Goal: Feedback & Contribution: Submit feedback/report problem

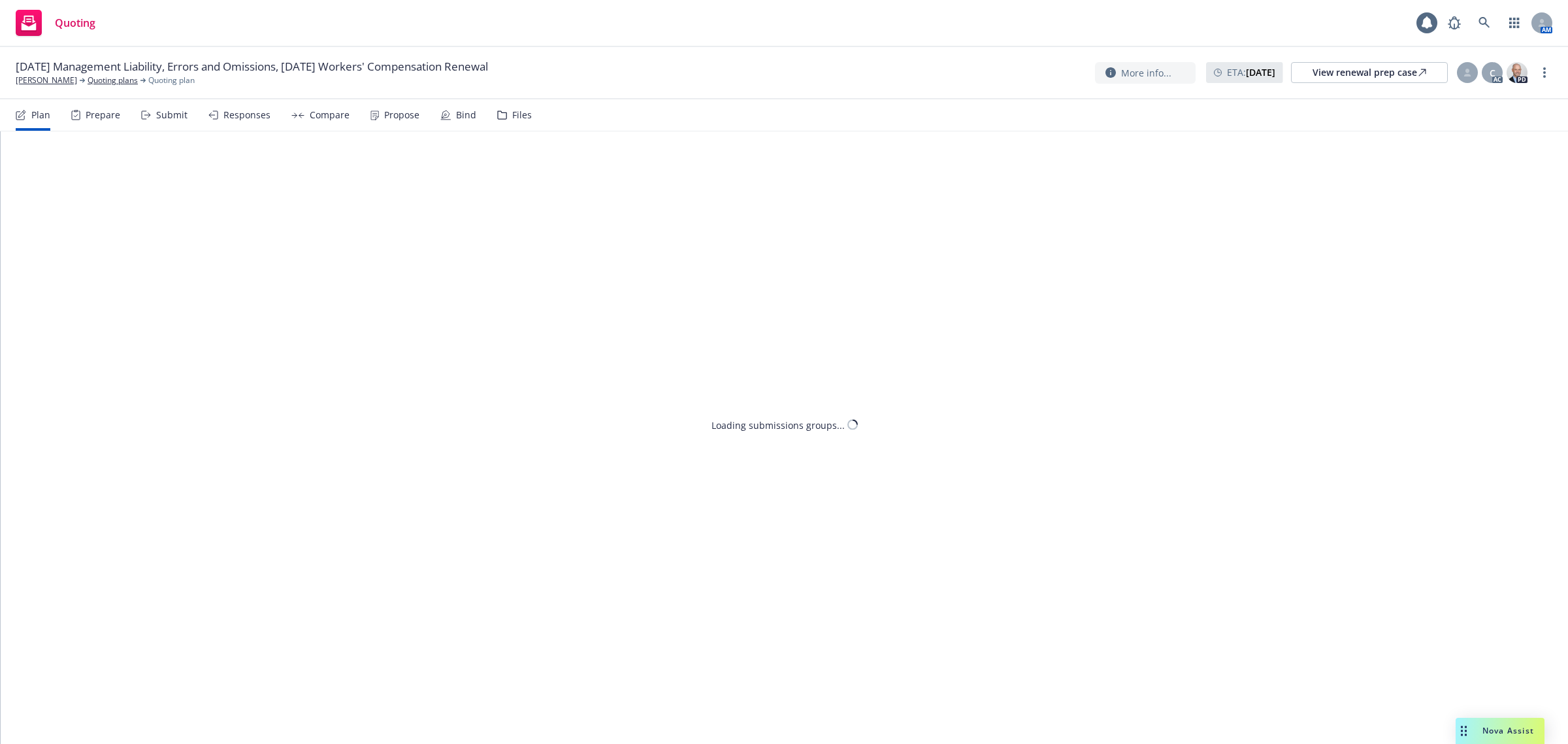
click at [396, 113] on div "Propose" at bounding box center [402, 115] width 36 height 10
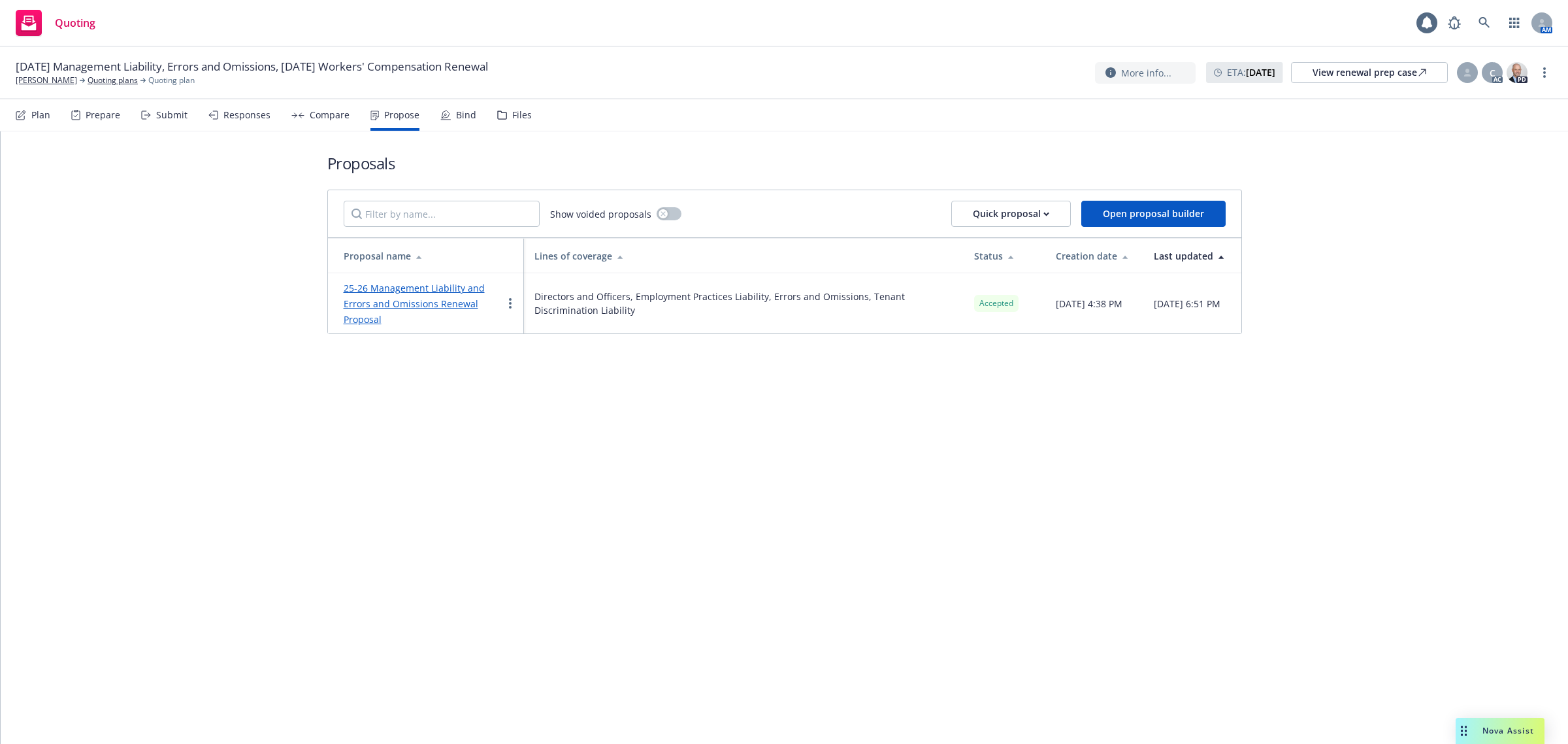
click at [375, 293] on link "25-26 Management Liability and Errors and Omissions Renewal Proposal" at bounding box center [414, 304] width 141 height 44
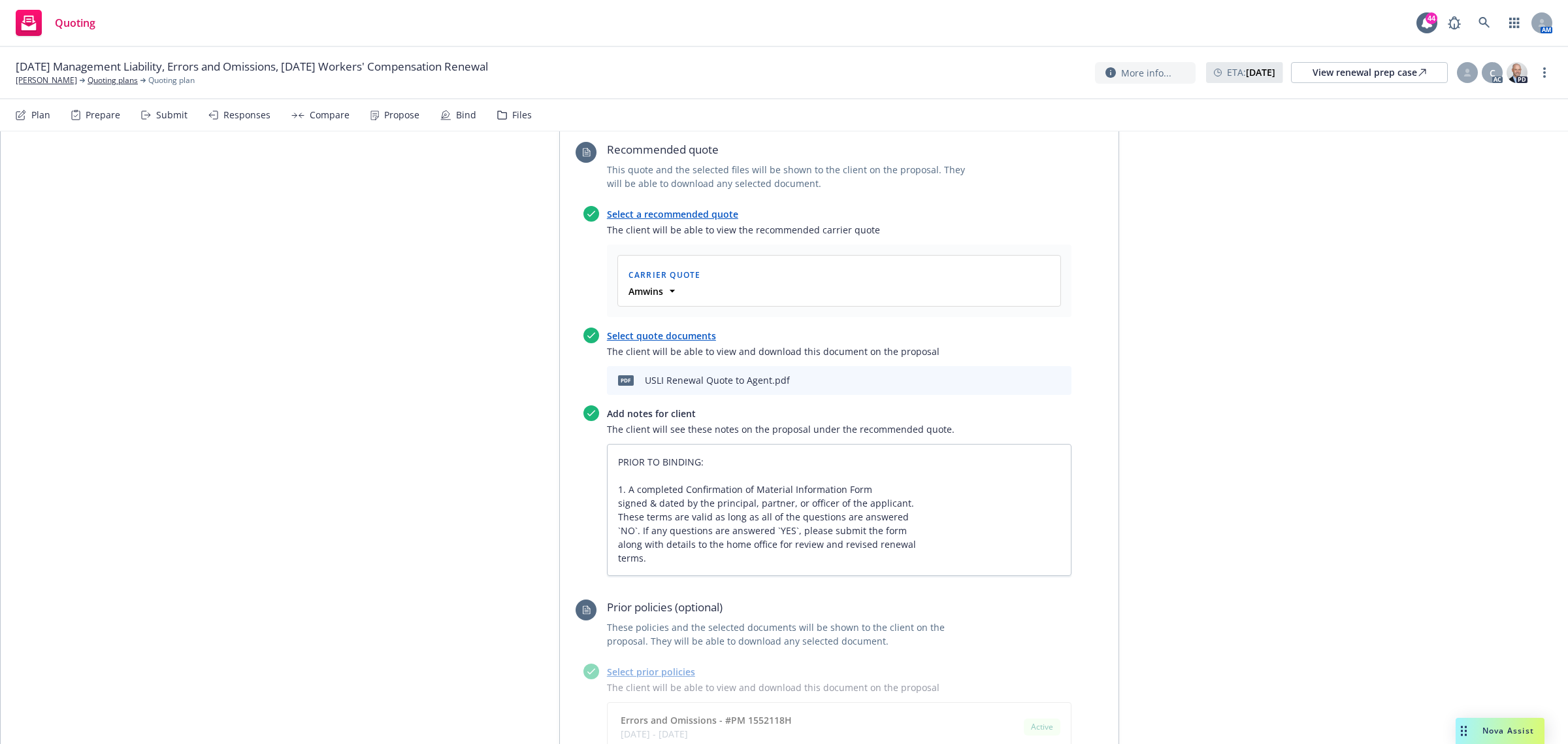
scroll to position [1471, 0]
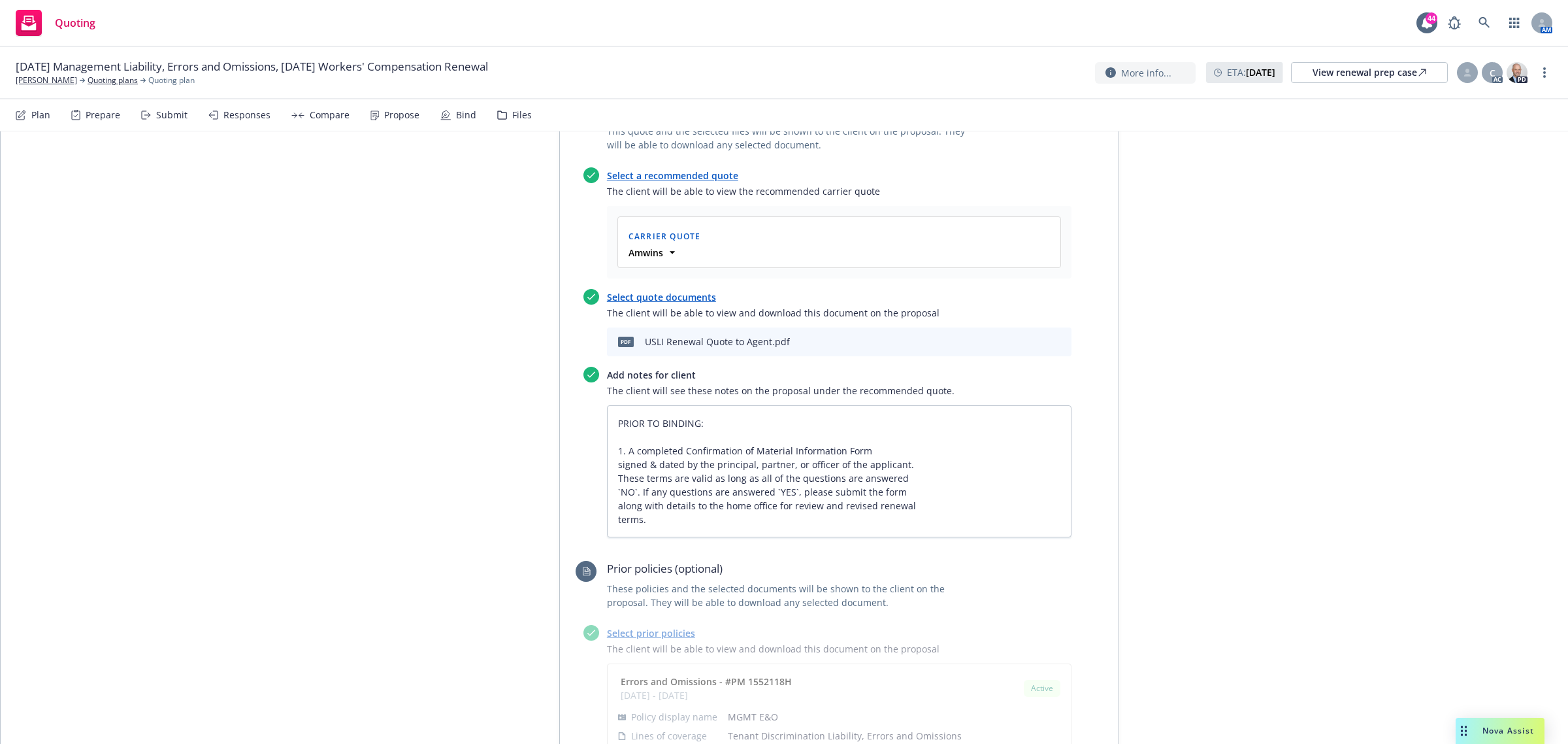
click at [1032, 340] on icon "preview file" at bounding box center [1038, 341] width 12 height 9
type textarea "x"
click at [116, 102] on div "Prepare" at bounding box center [96, 115] width 49 height 31
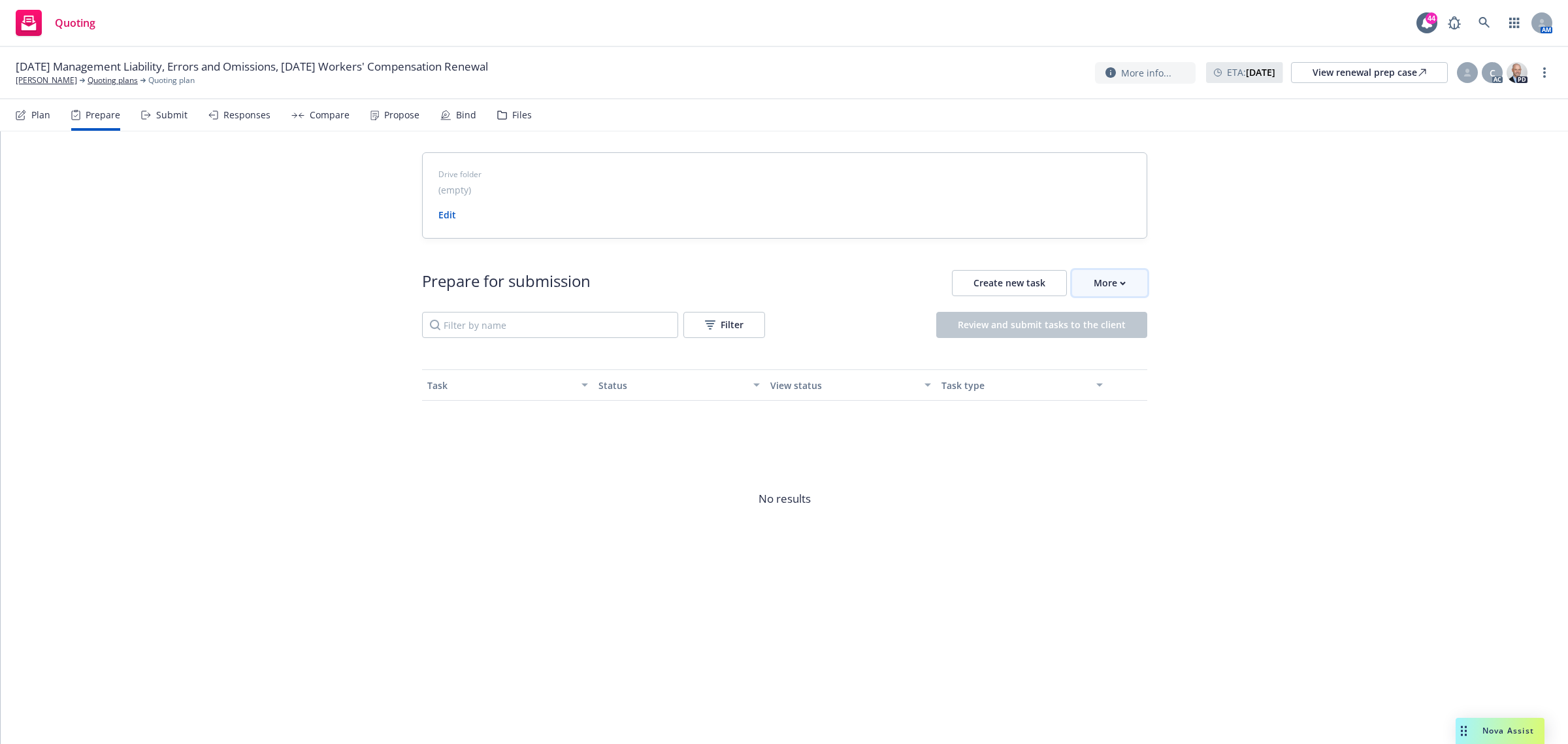
click at [1105, 273] on div "More" at bounding box center [1109, 283] width 32 height 25
click at [1174, 345] on span "Go to Indio account" at bounding box center [1131, 343] width 117 height 13
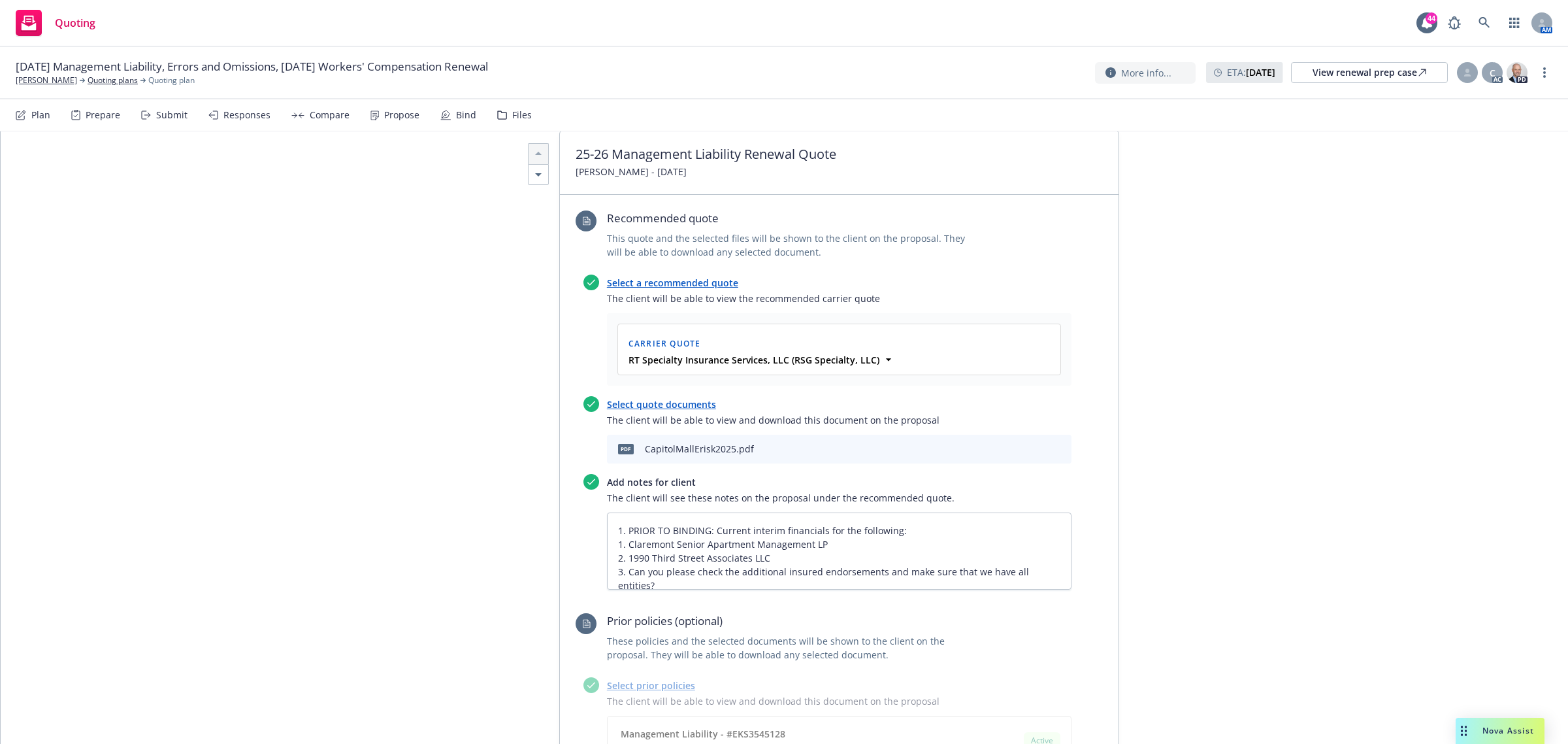
scroll to position [408, 0]
click at [1037, 446] on icon "preview file" at bounding box center [1038, 446] width 12 height 9
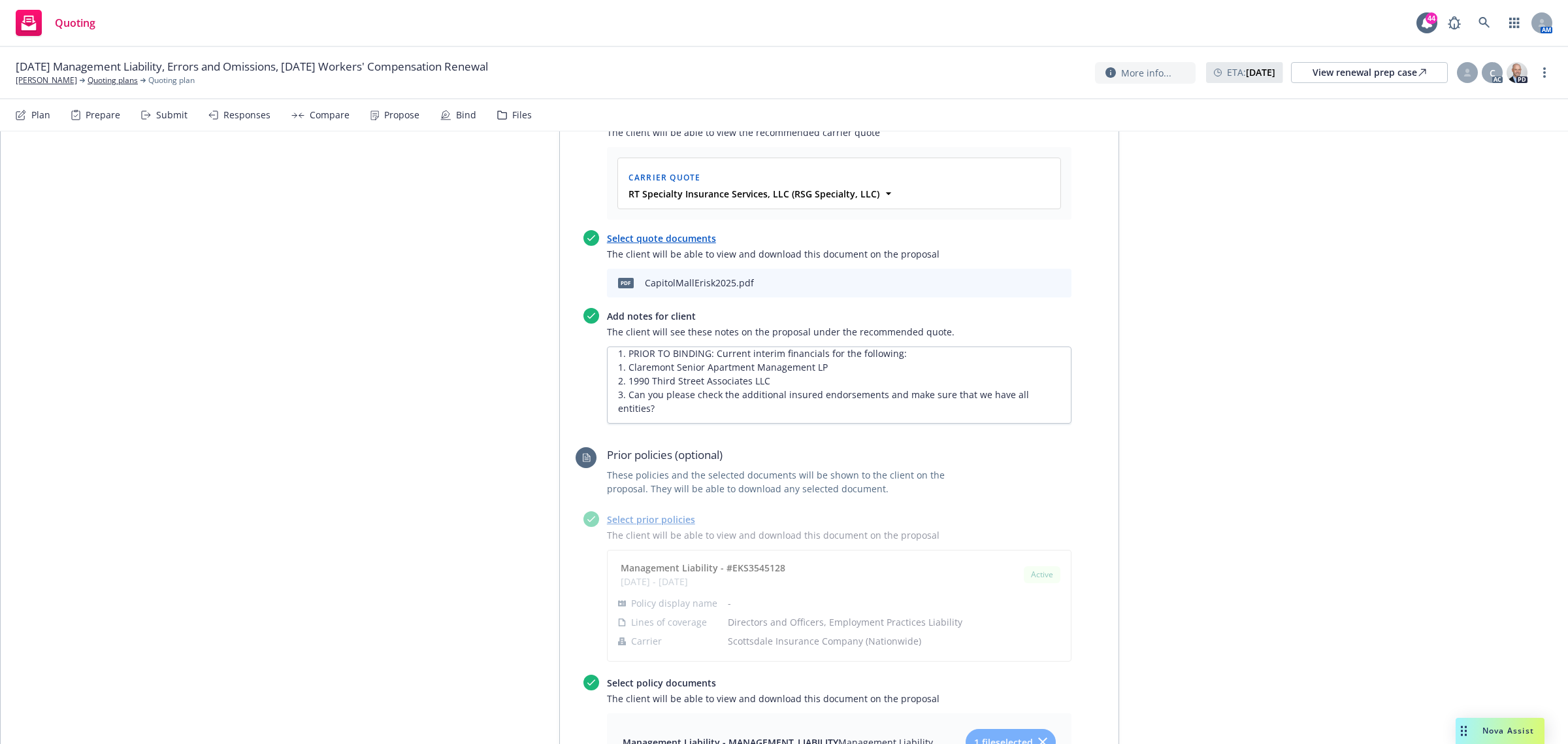
scroll to position [13, 0]
type textarea "x"
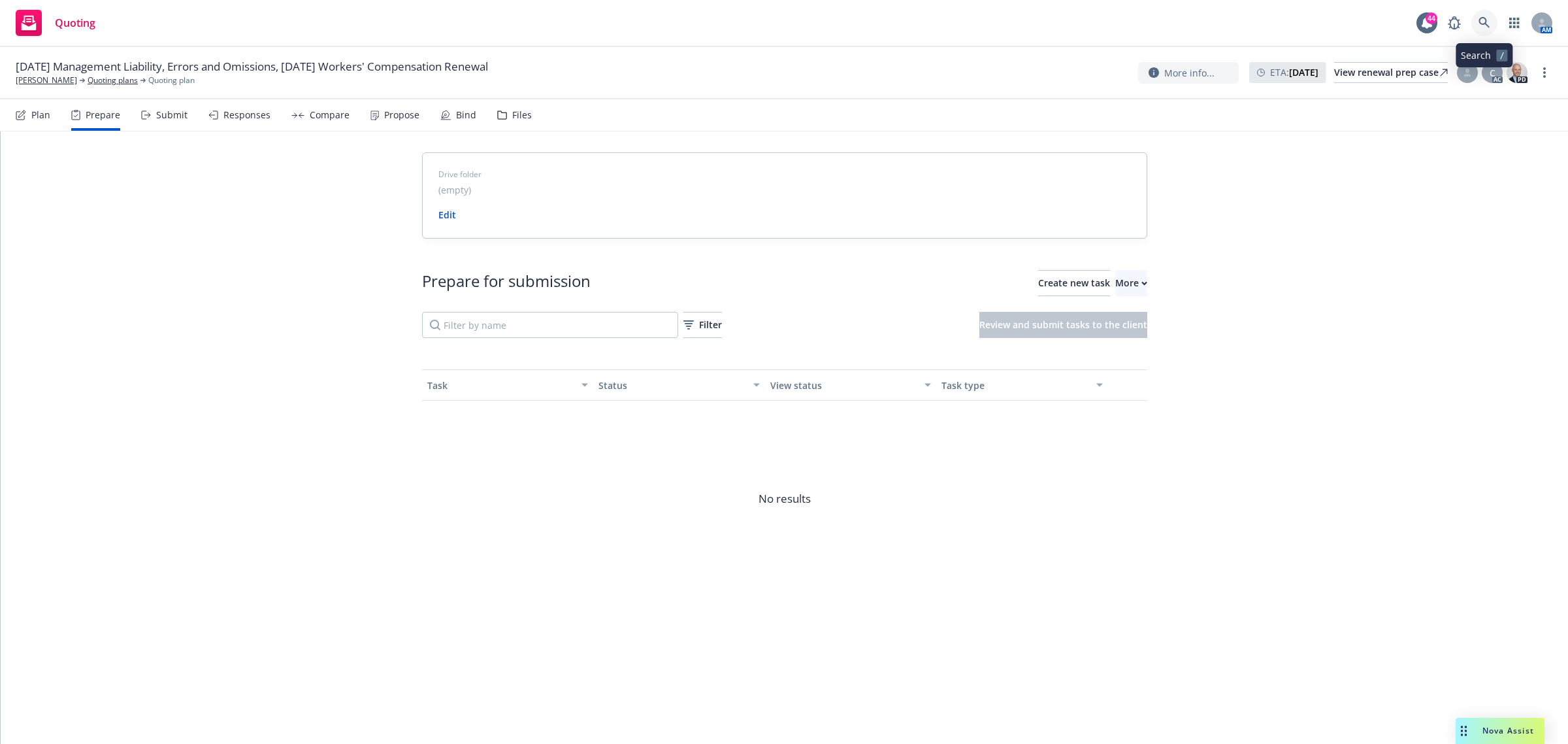
click at [1486, 19] on icon at bounding box center [1484, 22] width 11 height 11
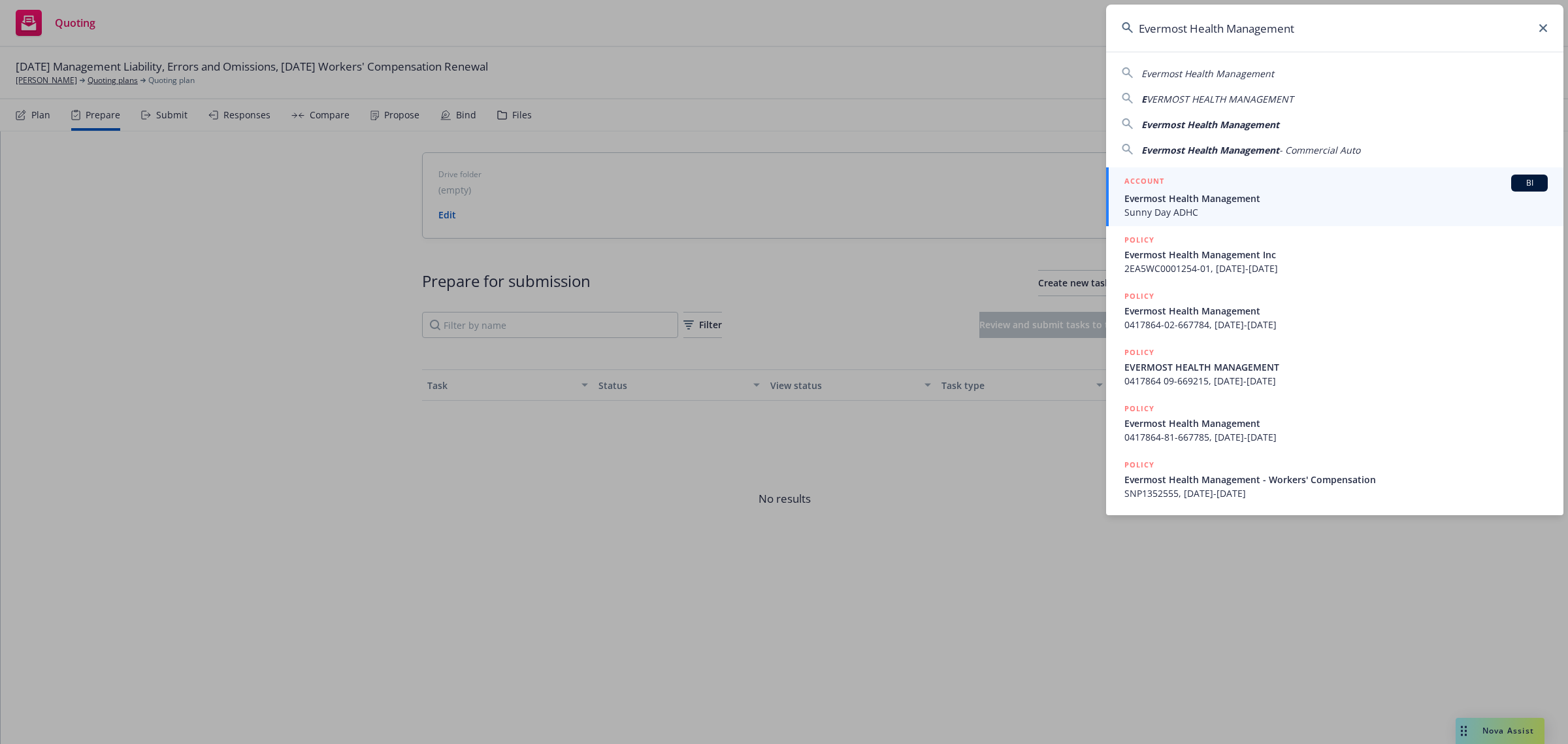
type input "Evermost Health Management"
click at [1181, 193] on span "Evermost Health Management" at bounding box center [1336, 198] width 424 height 13
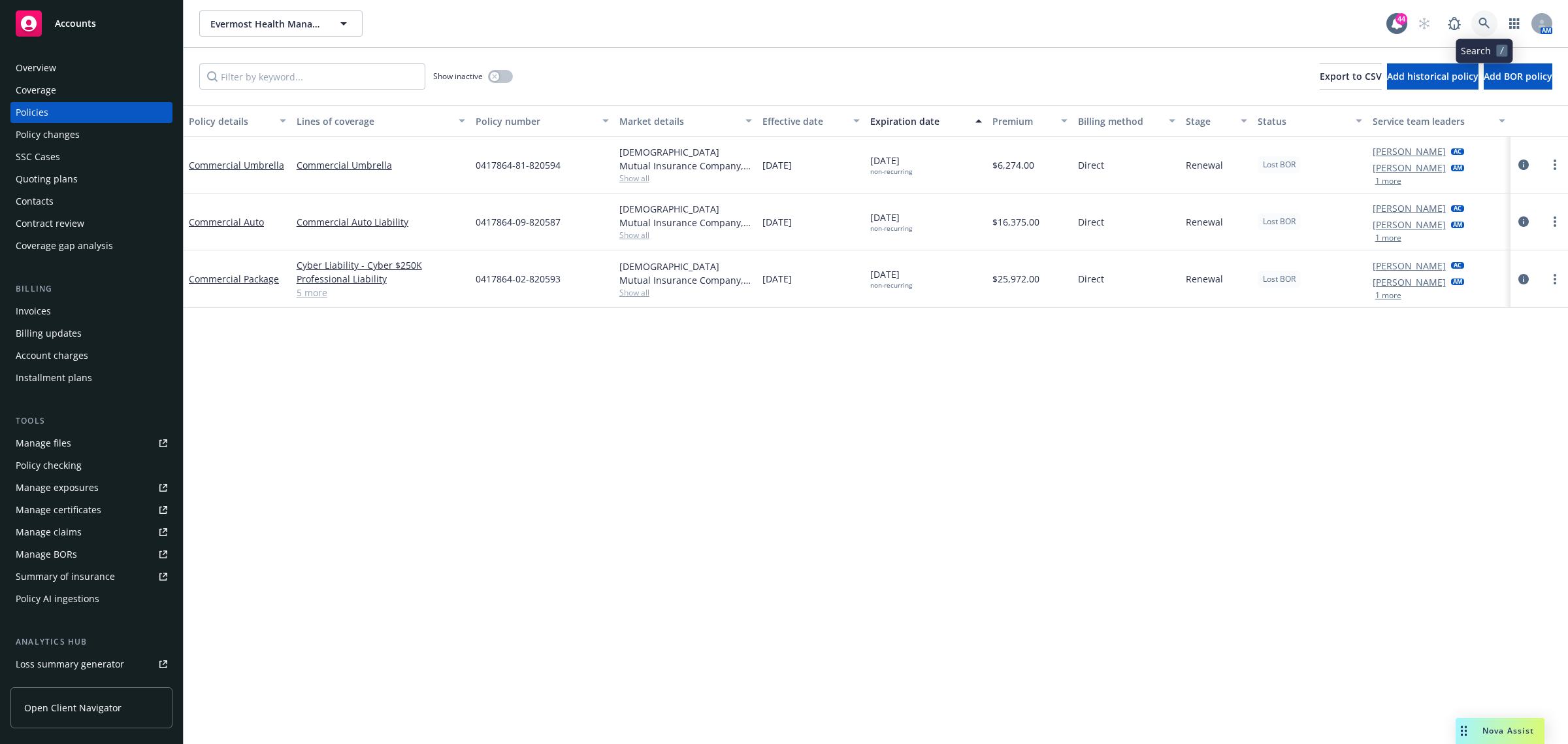
click at [1475, 13] on link at bounding box center [1484, 23] width 26 height 26
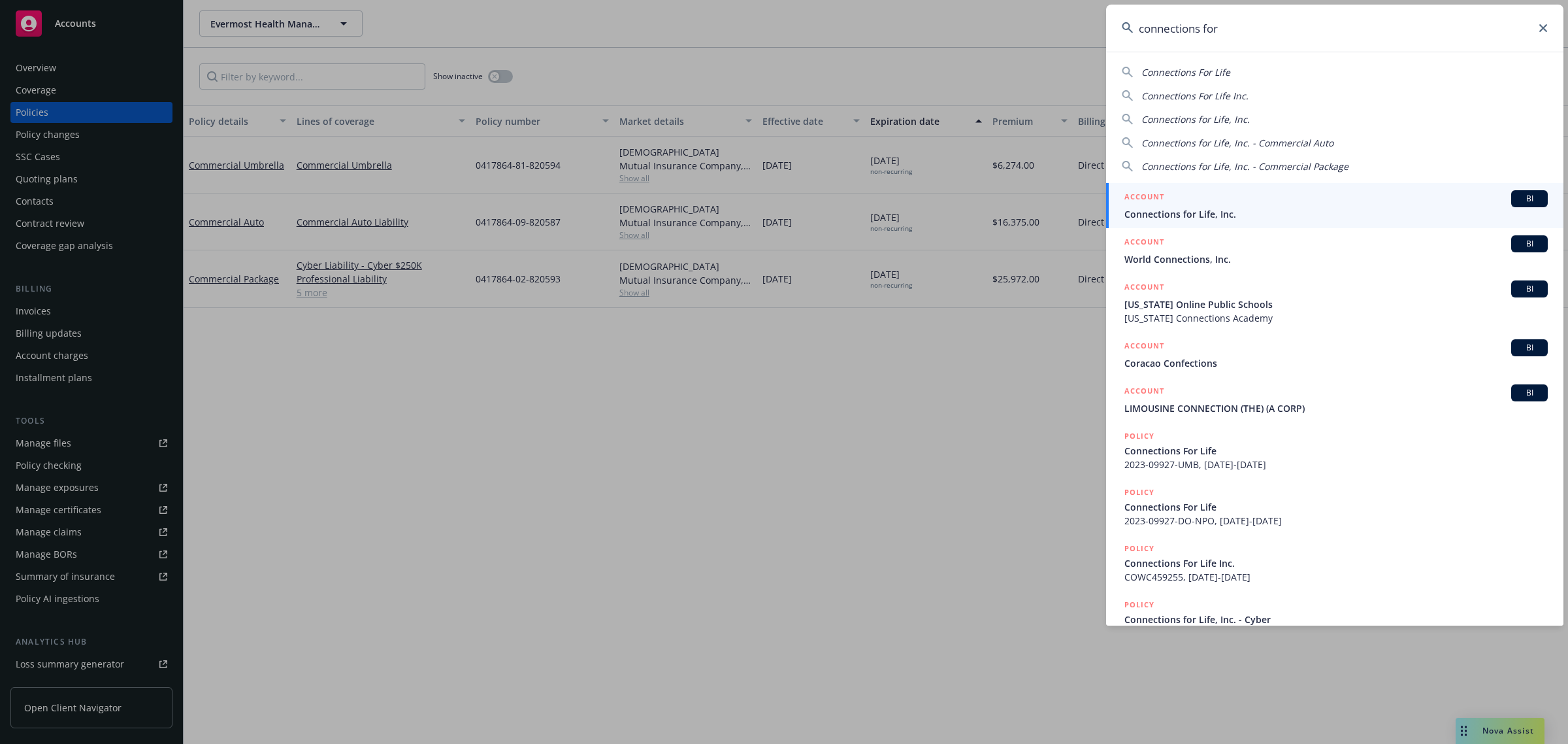
type input "connections for"
drag, startPoint x: 1275, startPoint y: 215, endPoint x: 1106, endPoint y: 215, distance: 169.0
click at [1275, 215] on span "Connections for Life, Inc." at bounding box center [1336, 214] width 424 height 13
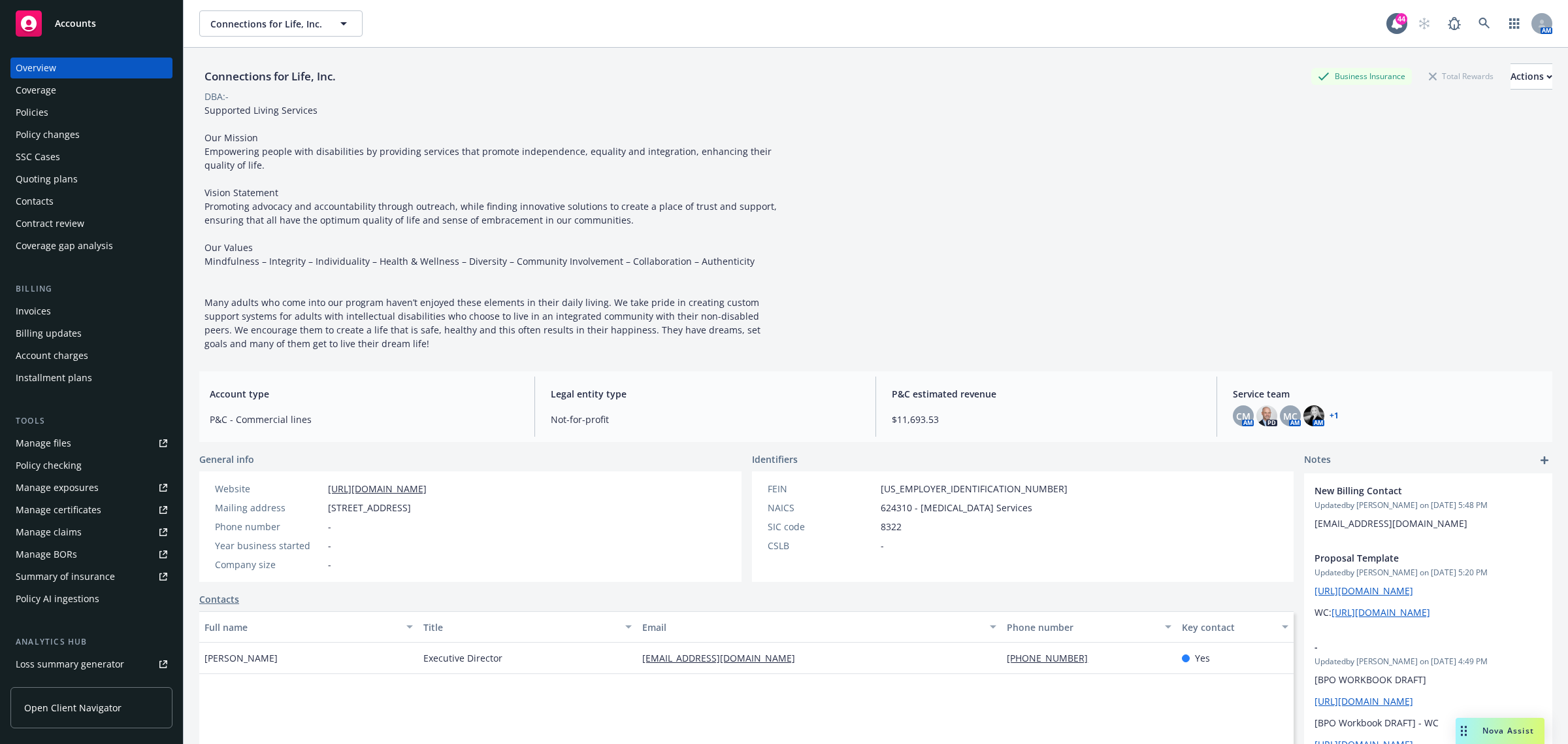
click at [39, 102] on div "Policies" at bounding box center [32, 112] width 33 height 21
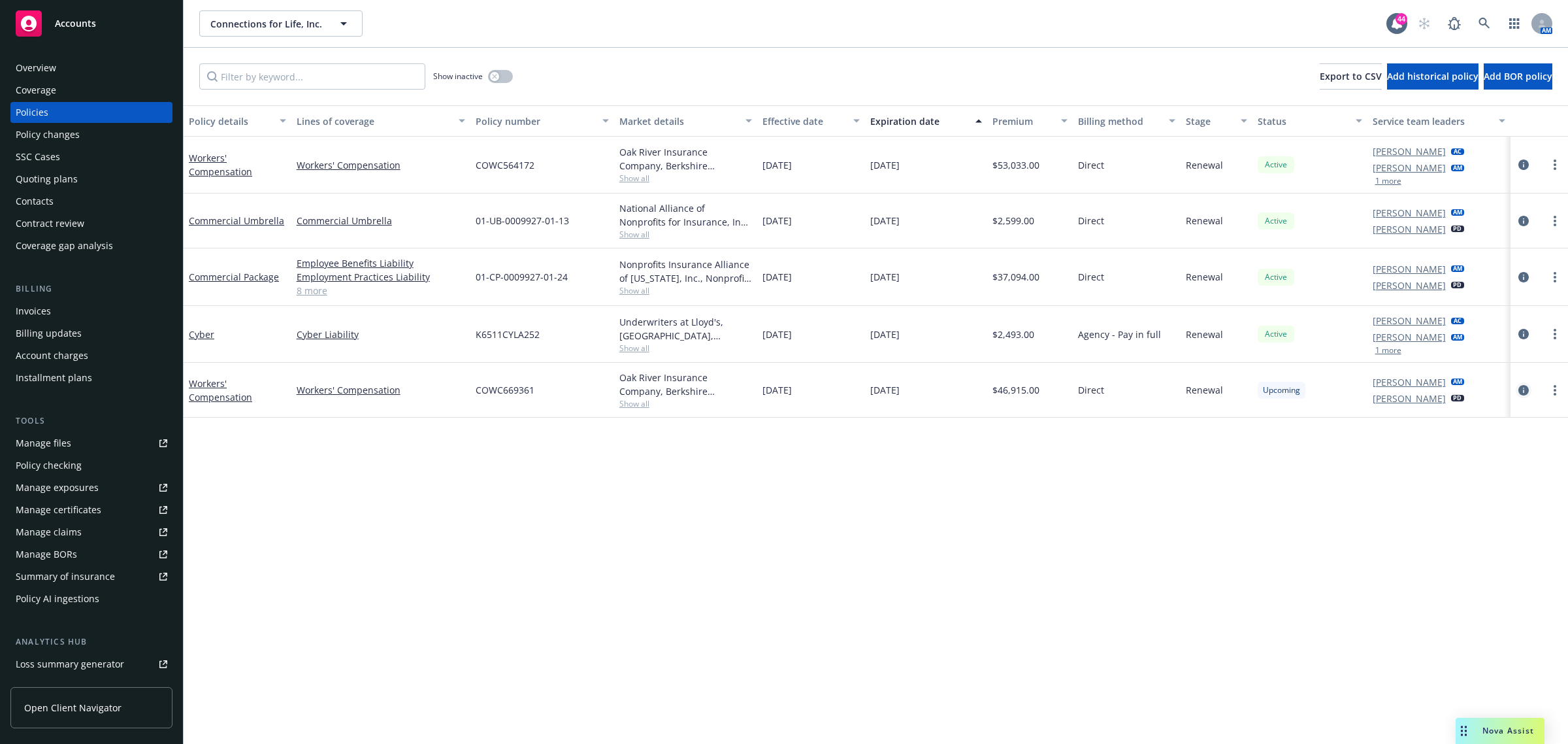
click at [1526, 386] on icon "circleInformation" at bounding box center [1523, 391] width 10 height 10
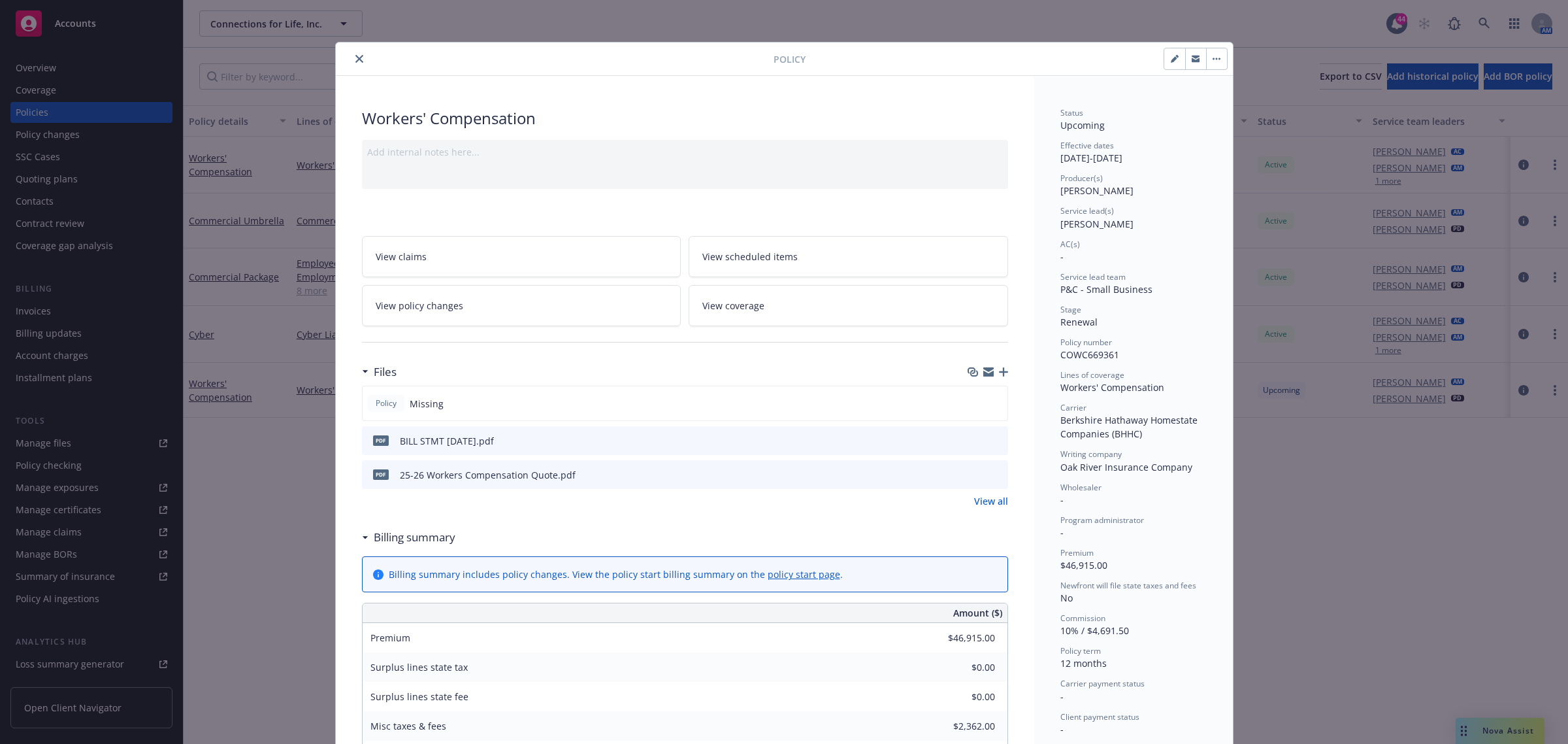
click at [355, 56] on icon "close" at bounding box center [359, 59] width 8 height 8
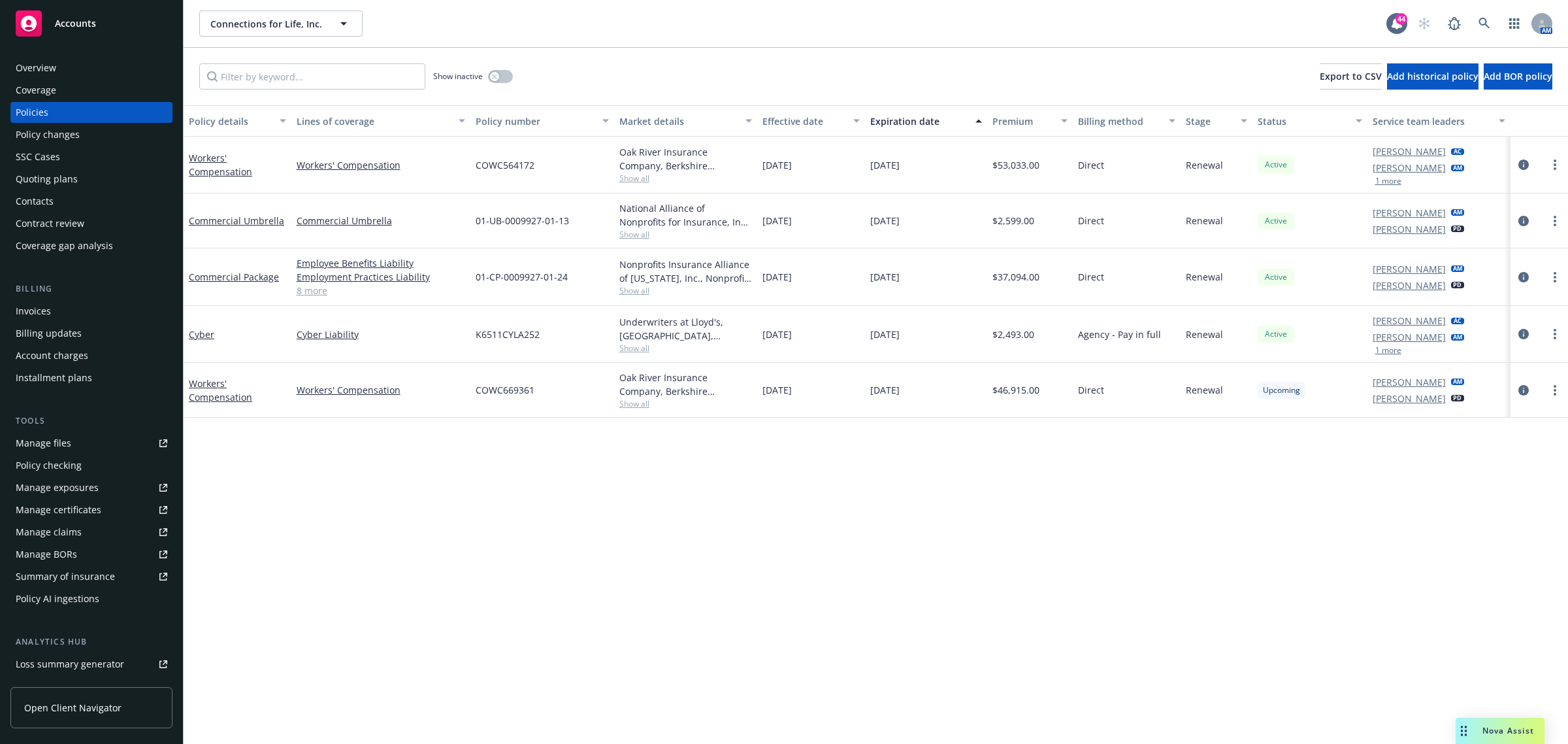
click at [1511, 380] on div at bounding box center [1539, 391] width 57 height 55
click at [1520, 383] on link "circleInformation" at bounding box center [1523, 390] width 16 height 16
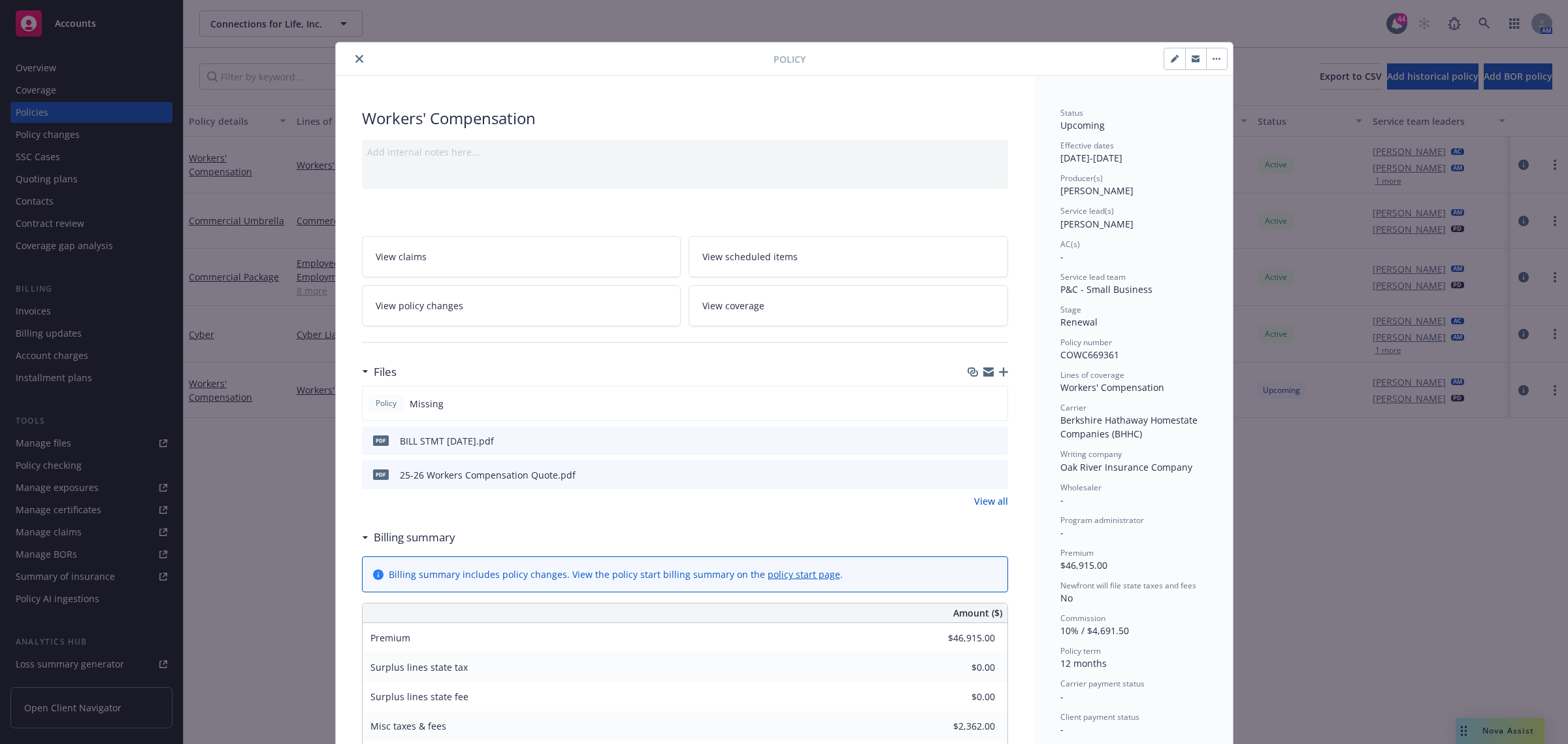
scroll to position [39, 0]
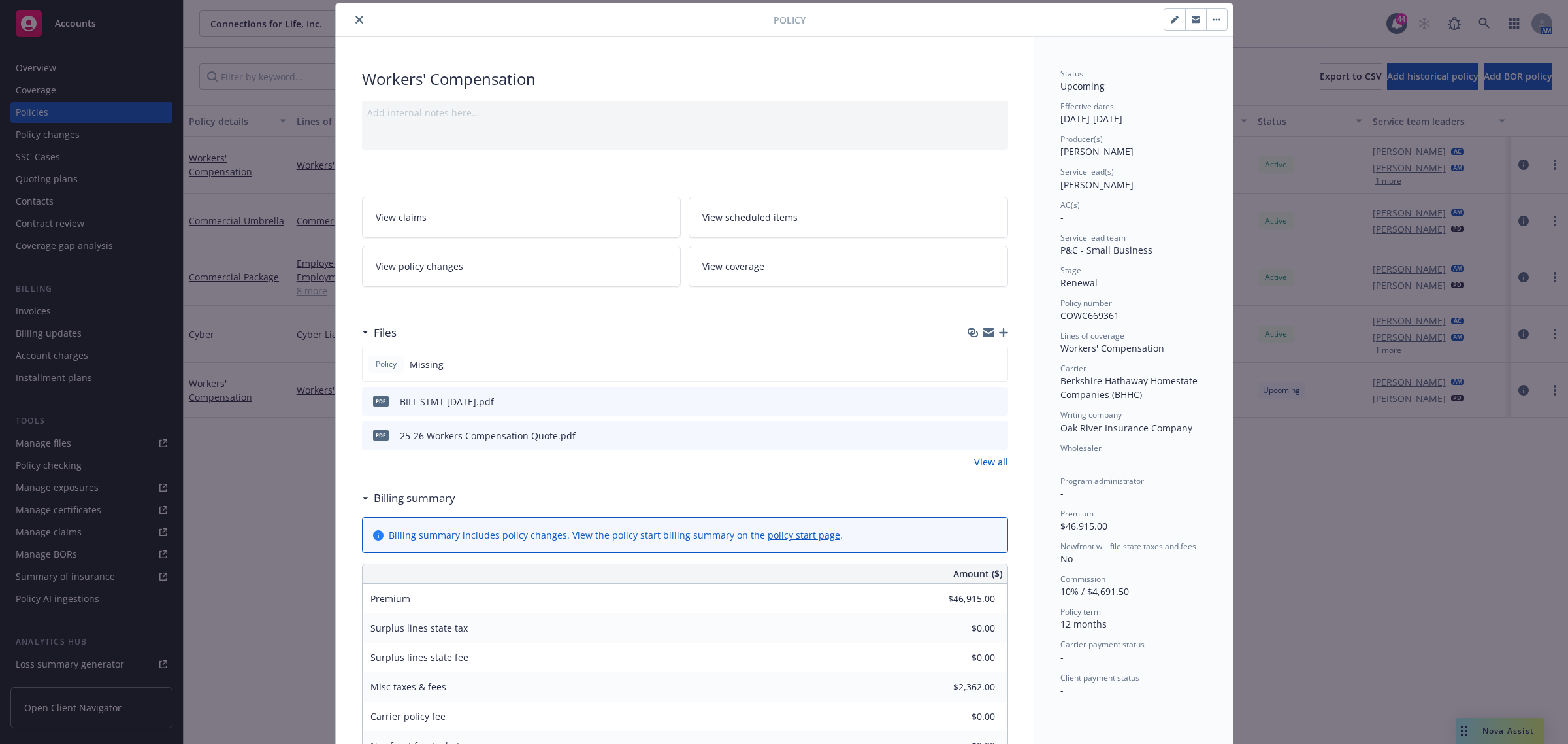
click at [999, 329] on icon "button" at bounding box center [1003, 333] width 9 height 9
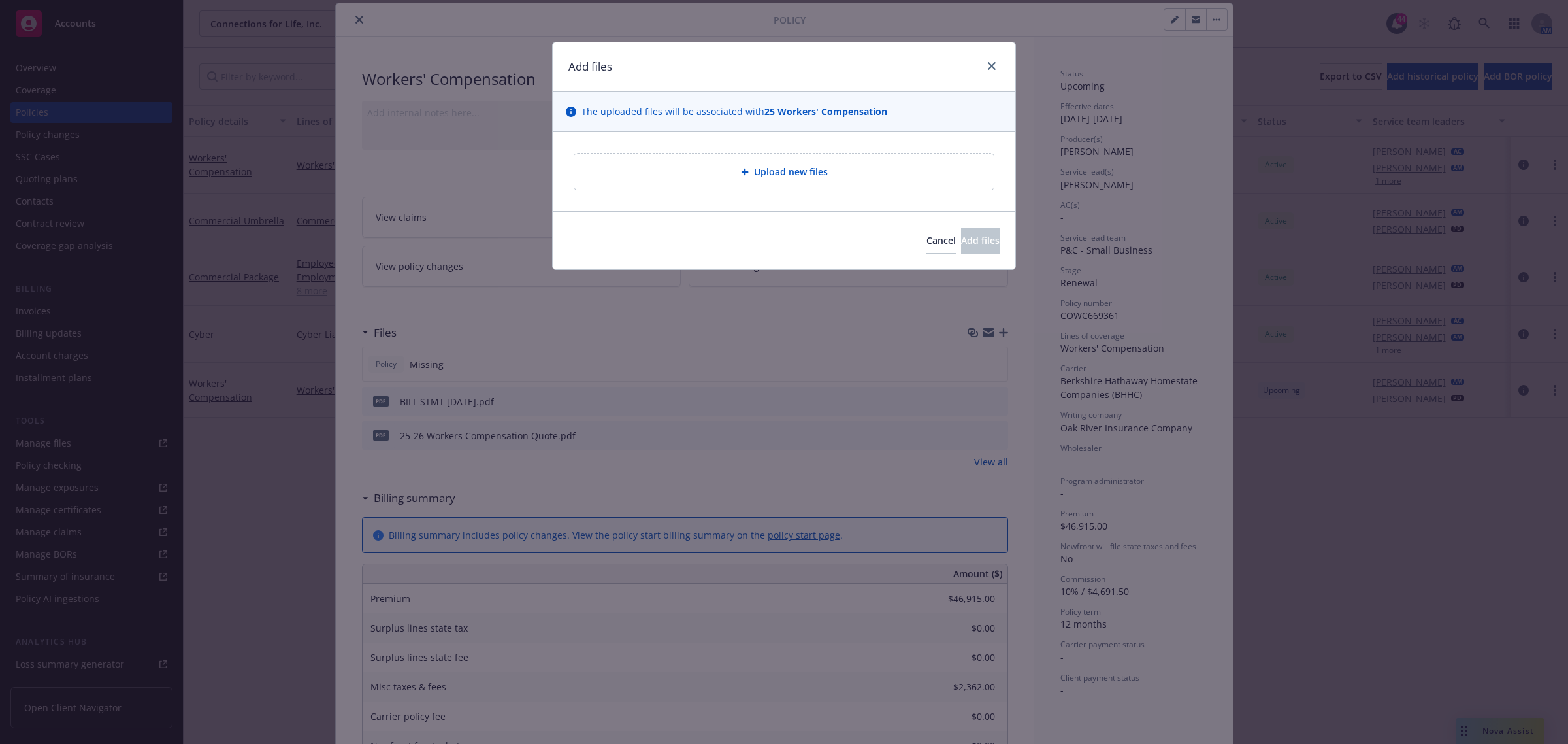
click at [658, 157] on div "Upload new files" at bounding box center [784, 172] width 419 height 36
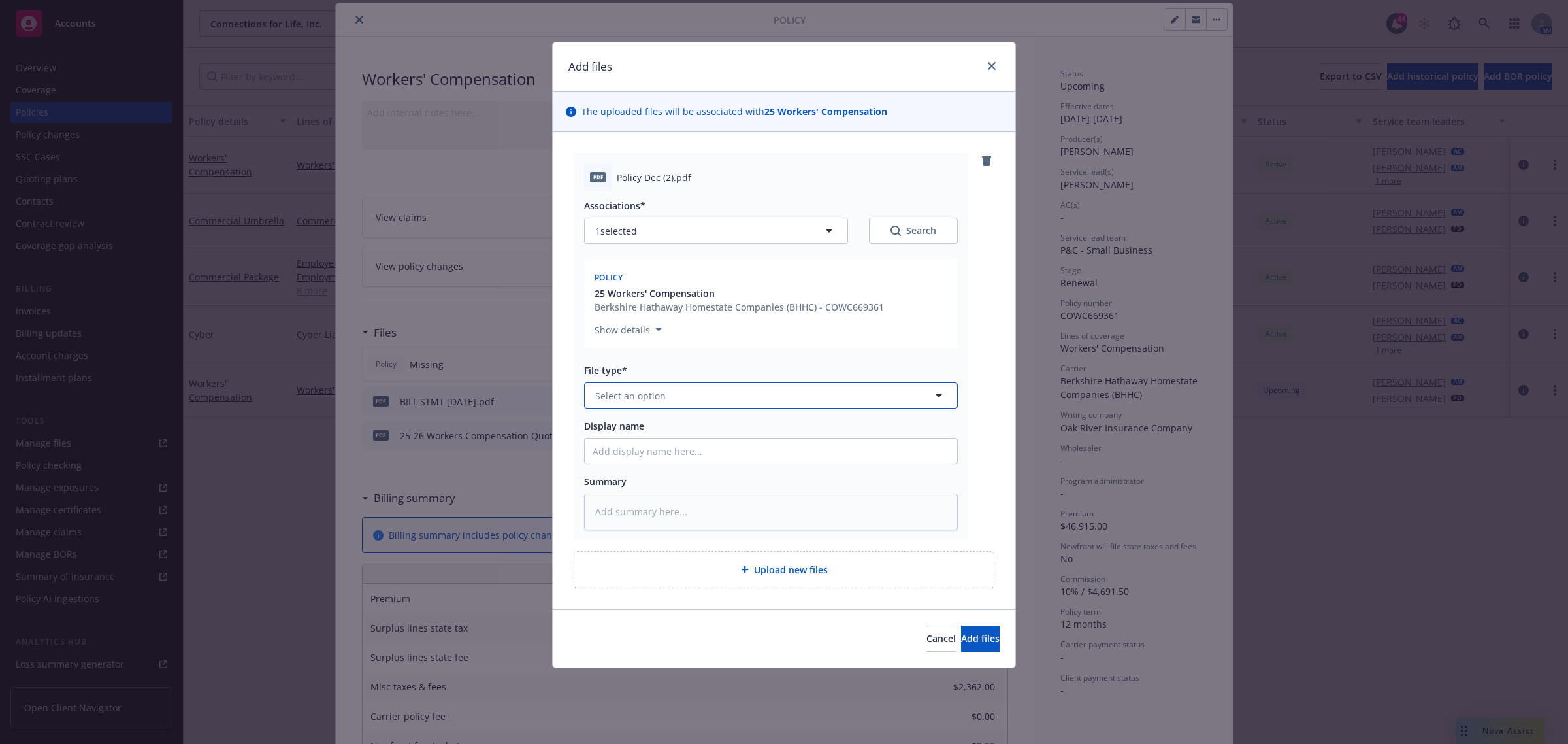
click at [631, 405] on button "Select an option" at bounding box center [771, 395] width 374 height 26
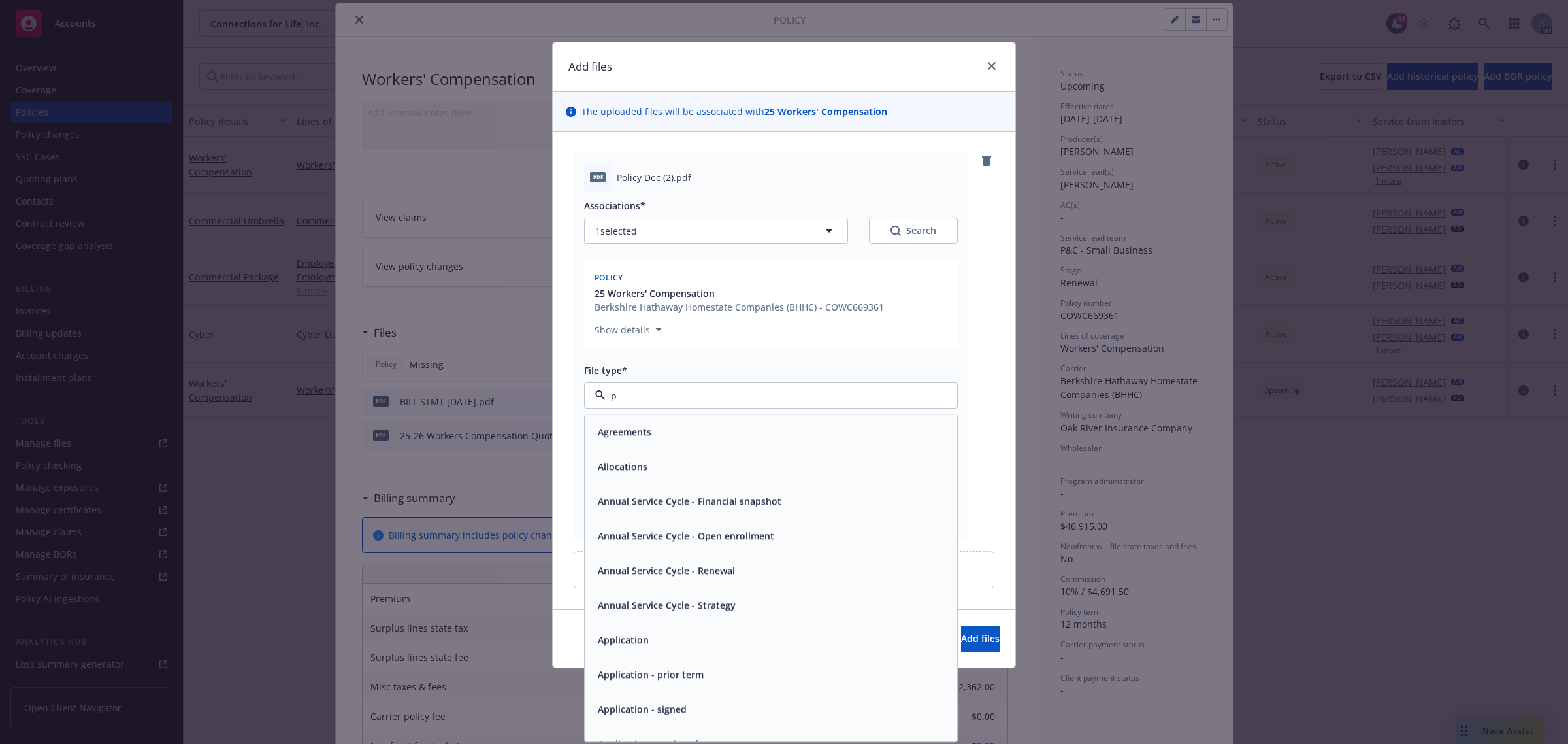
type input "po"
click at [660, 441] on div "Policy" at bounding box center [771, 432] width 357 height 19
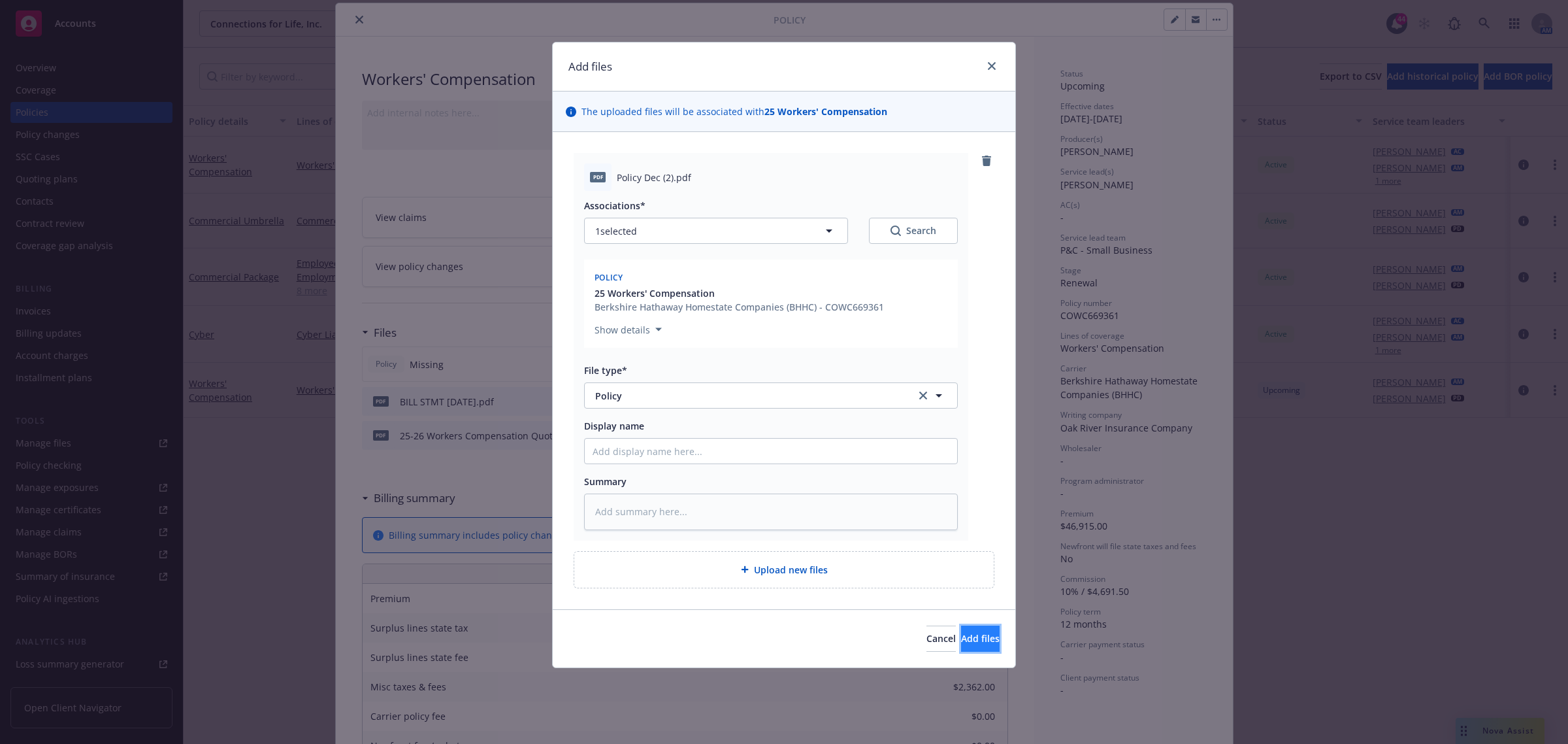
click at [977, 639] on span "Add files" at bounding box center [980, 638] width 39 height 13
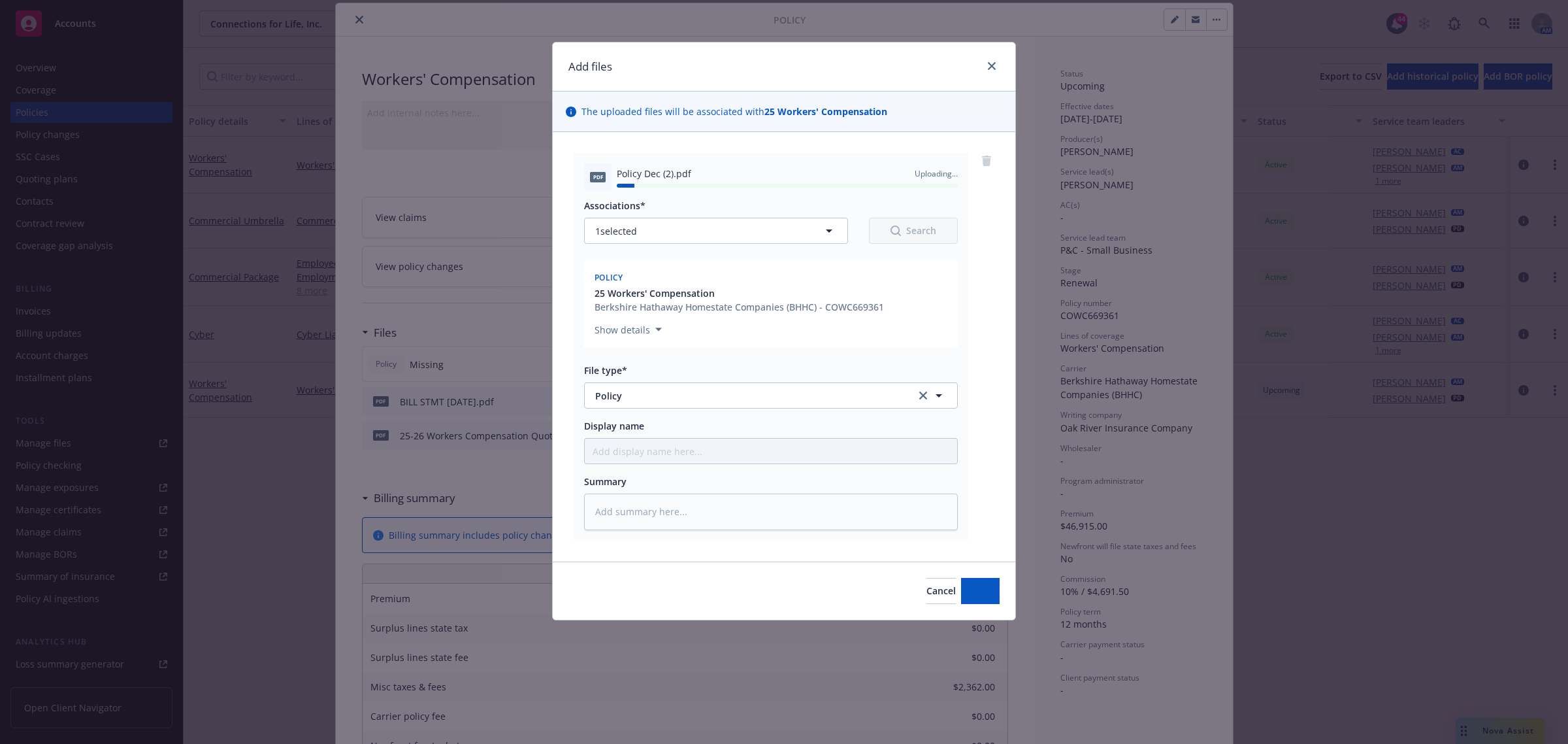
type textarea "x"
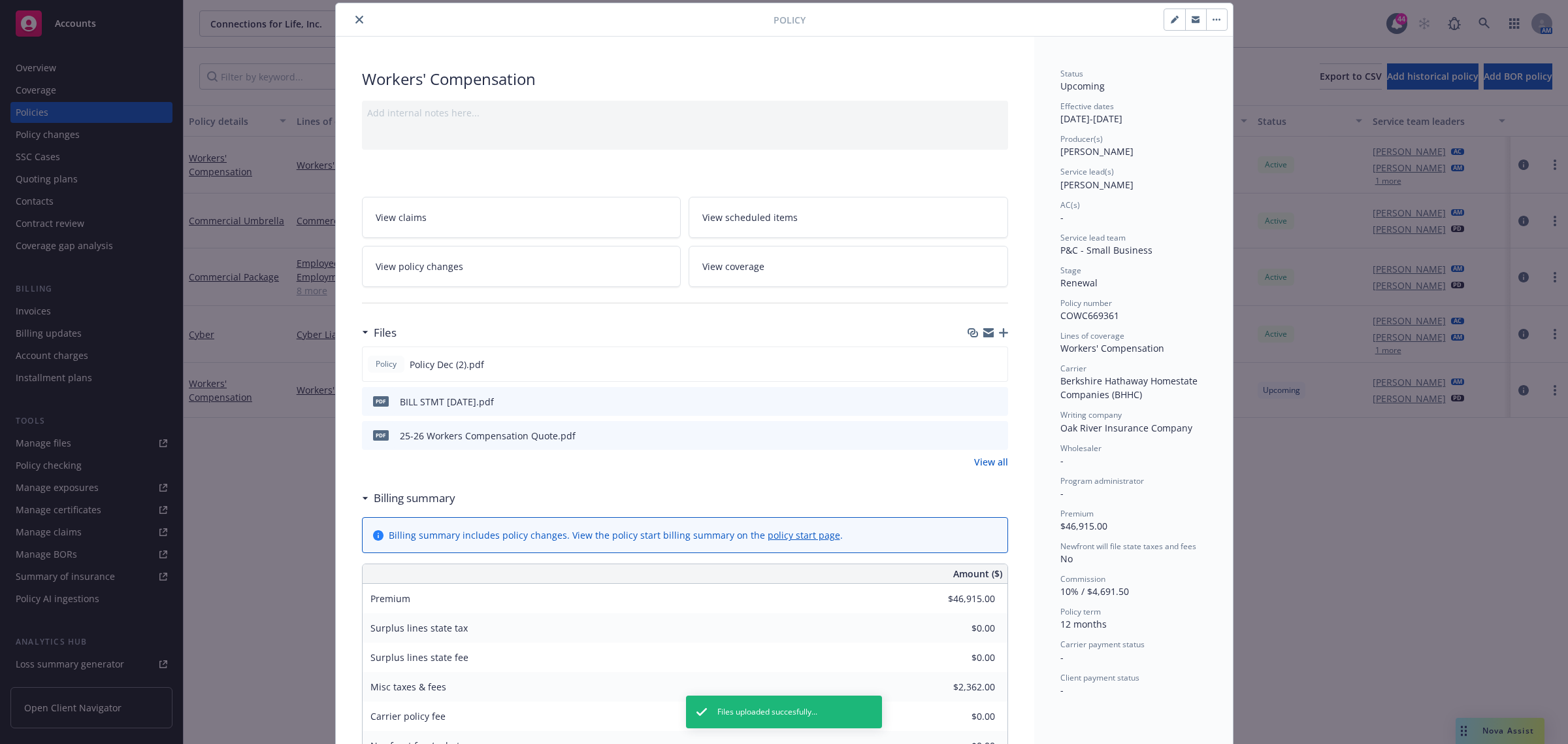
click at [352, 13] on button "close" at bounding box center [359, 19] width 16 height 16
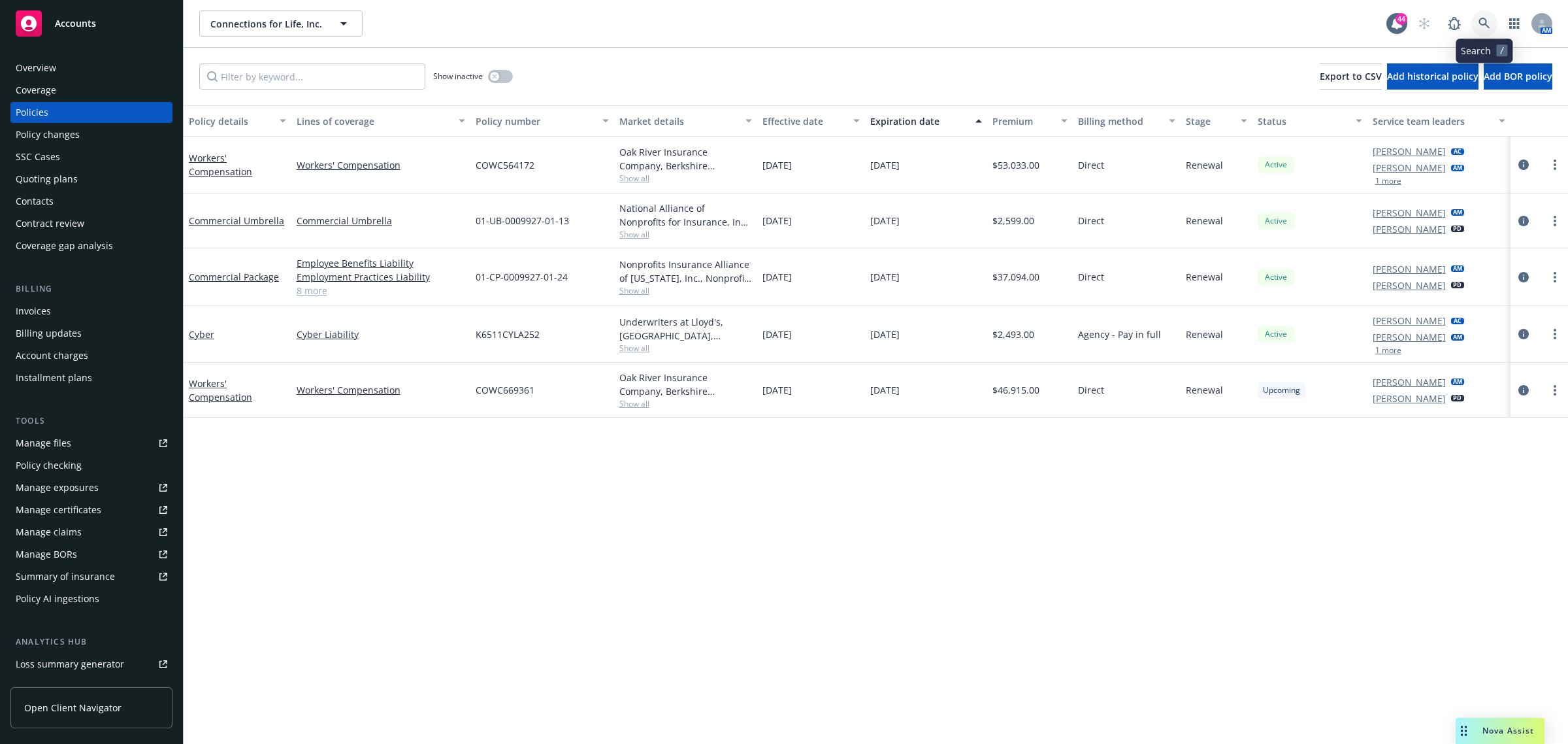
click at [1479, 27] on icon at bounding box center [1485, 24] width 12 height 12
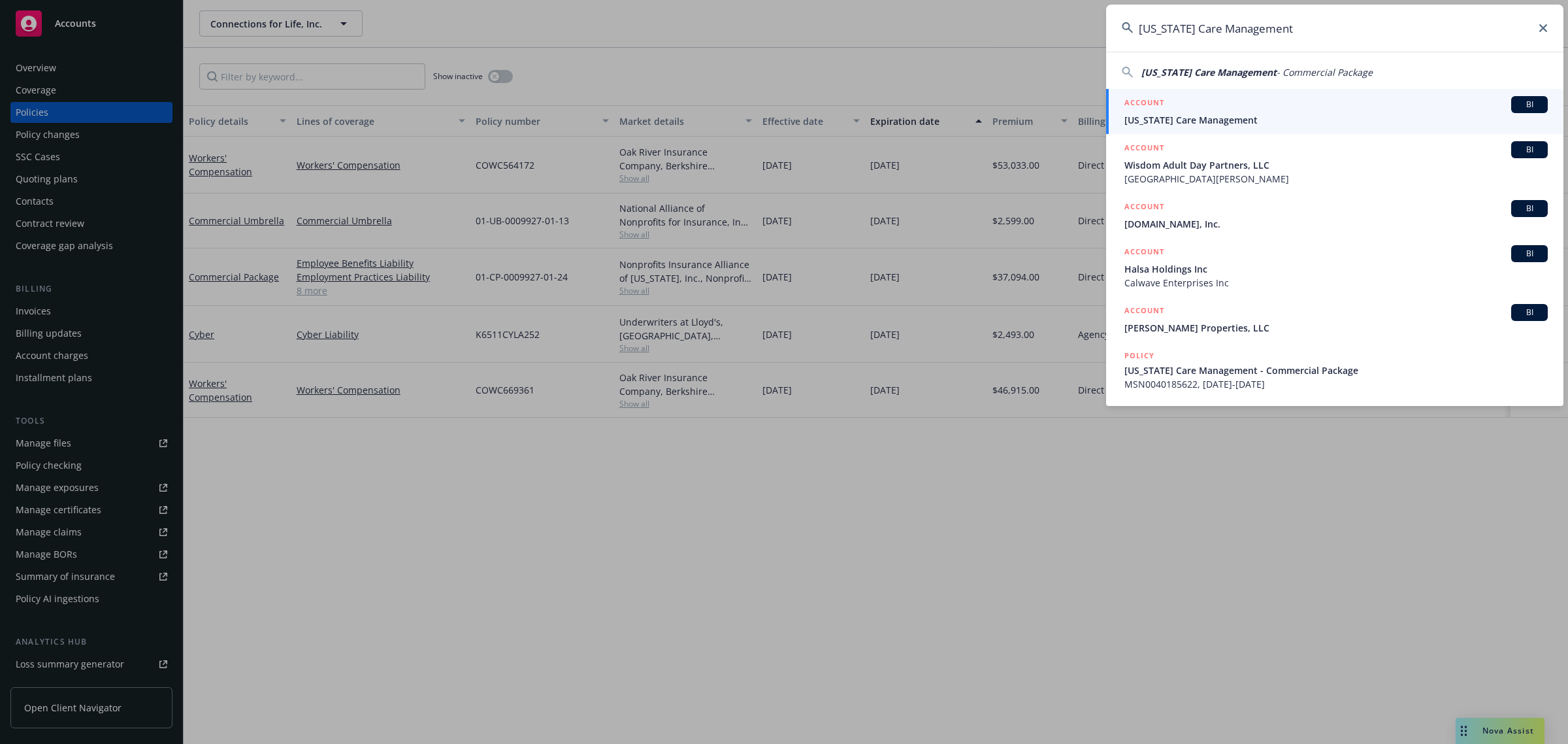
type input "California Care Management"
click at [1194, 116] on span "California Care Management" at bounding box center [1336, 120] width 424 height 13
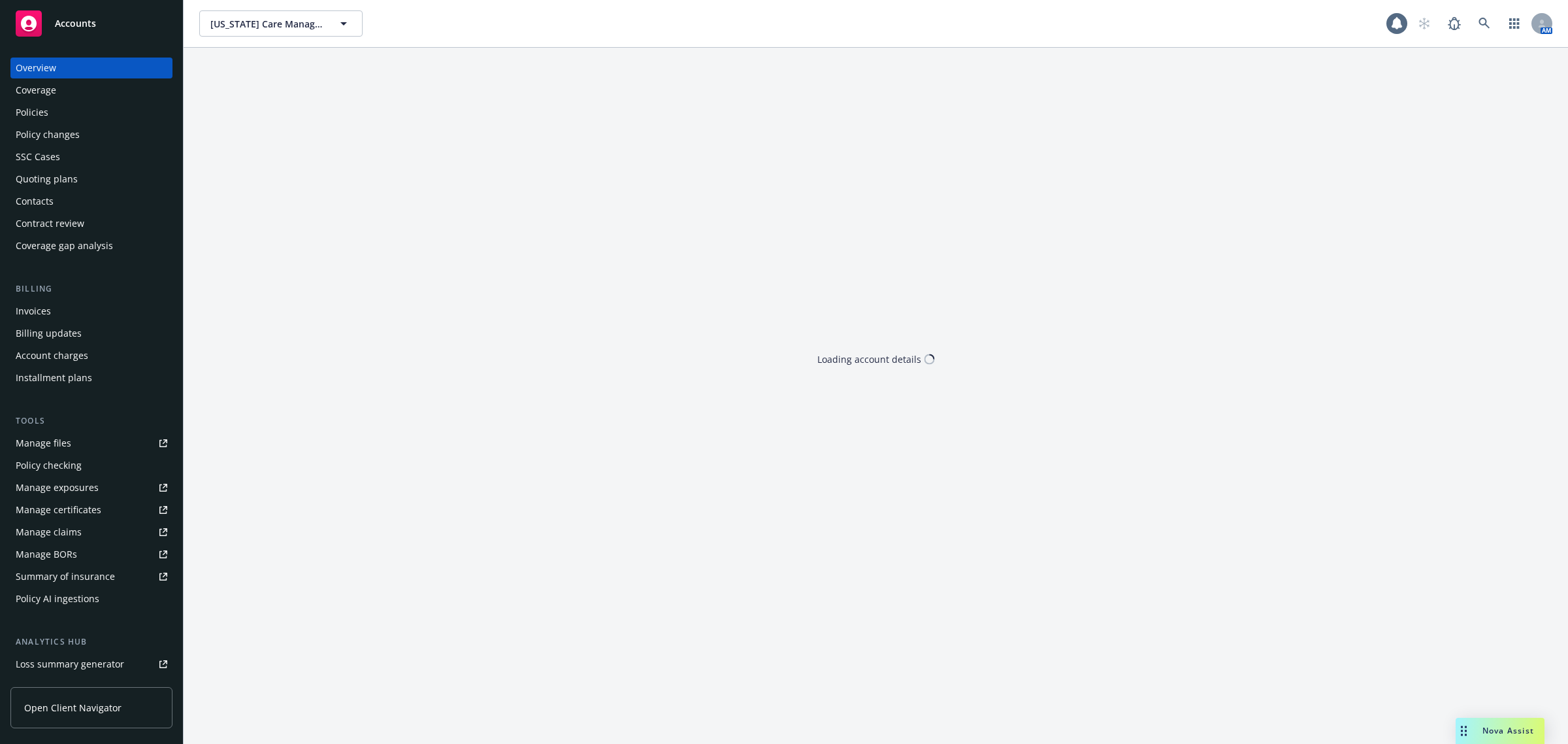
click at [26, 114] on div "Policies" at bounding box center [32, 112] width 33 height 21
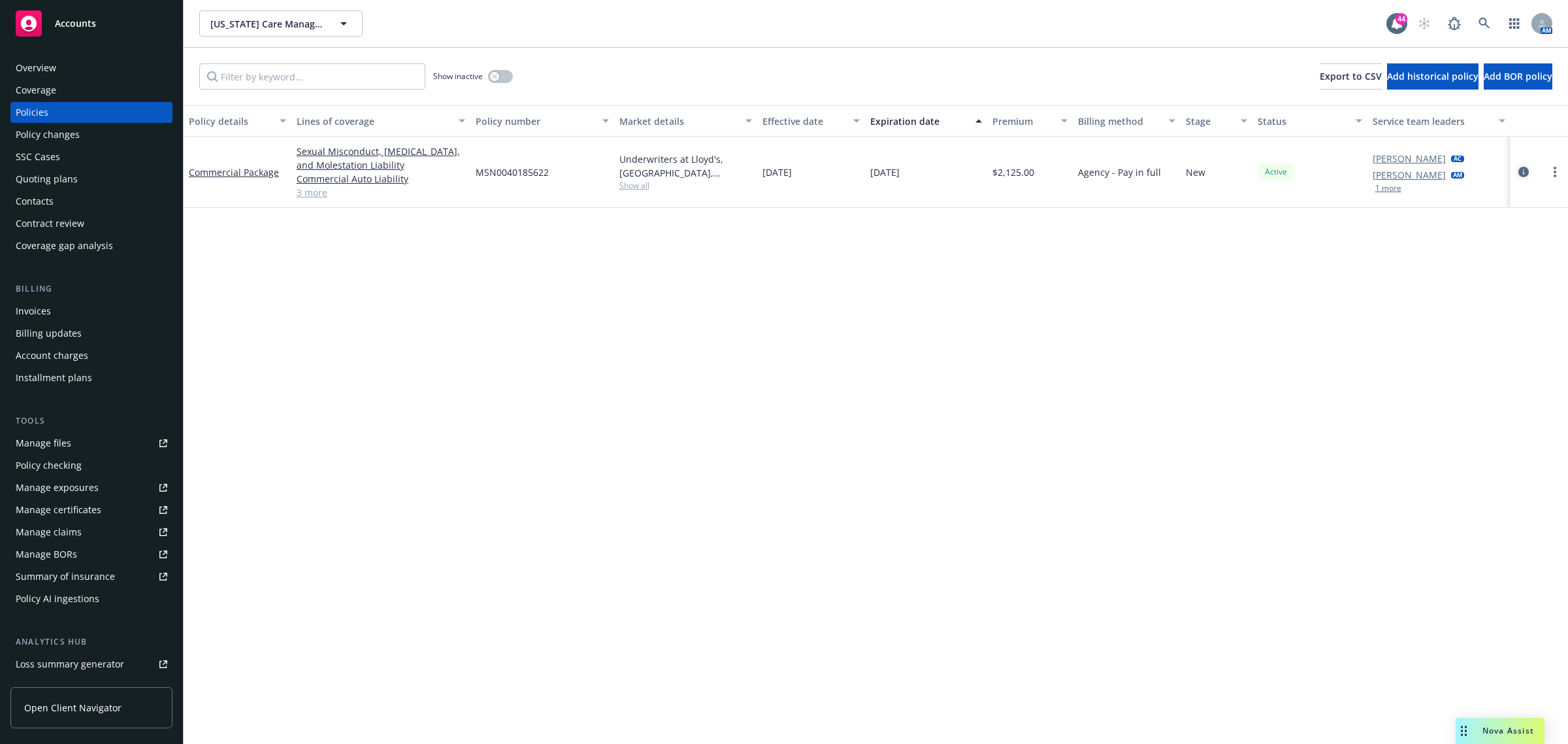
click at [1520, 171] on icon "circleInformation" at bounding box center [1523, 172] width 10 height 10
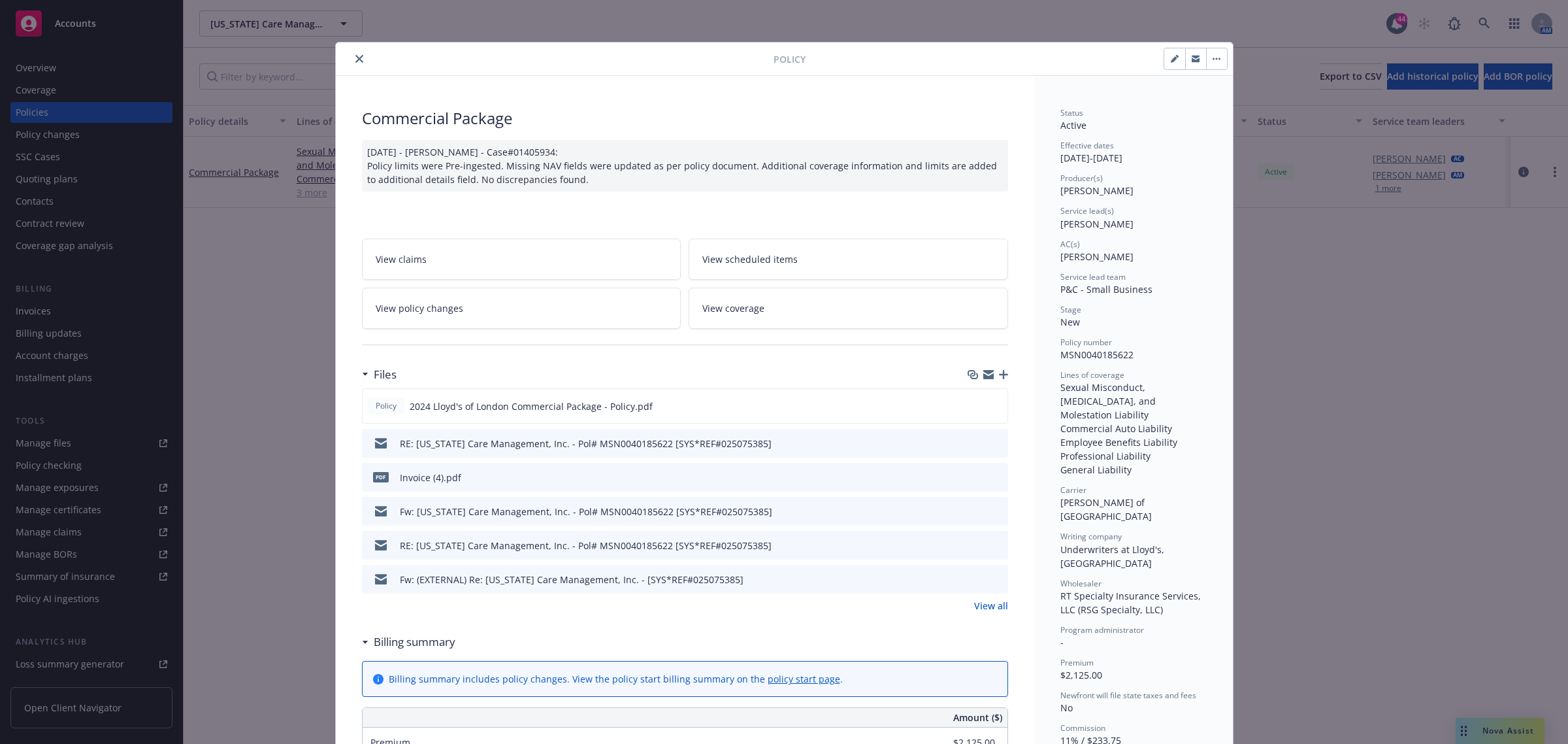
click at [982, 599] on div "Policy 2024 Lloyd's of London Commercial Package - Policy.pdf RE: California Ca…" at bounding box center [685, 500] width 646 height 224
click at [974, 607] on link "View all" at bounding box center [991, 606] width 34 height 13
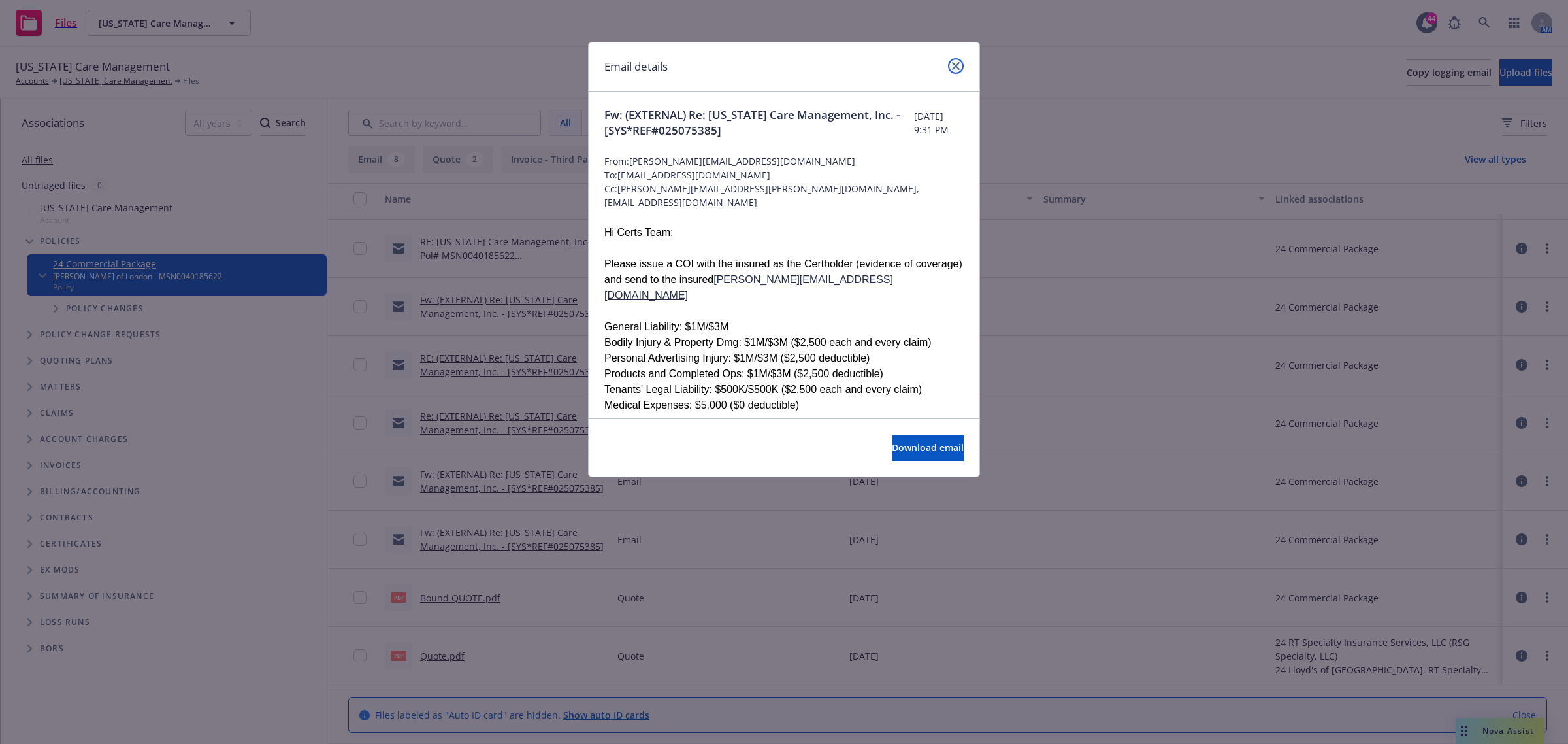
click at [959, 65] on icon "close" at bounding box center [956, 66] width 8 height 8
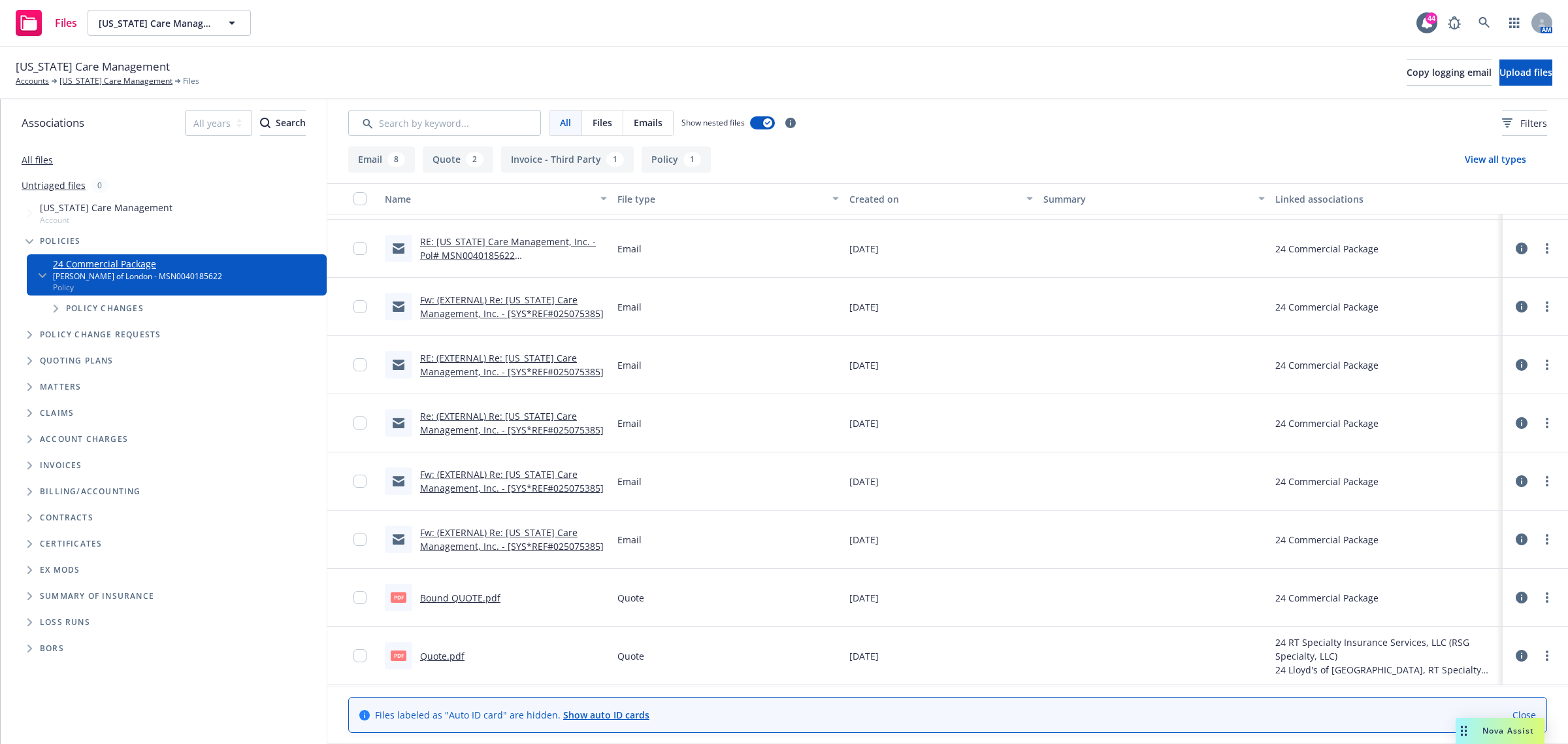
click at [505, 342] on div "RE: (EXTERNAL) Re: California Care Management, Inc. - [SYS*REF#025075385]" at bounding box center [496, 365] width 232 height 58
click at [505, 357] on link "RE: (EXTERNAL) Re: California Care Management, Inc. - [SYS*REF#025075385]" at bounding box center [511, 365] width 183 height 26
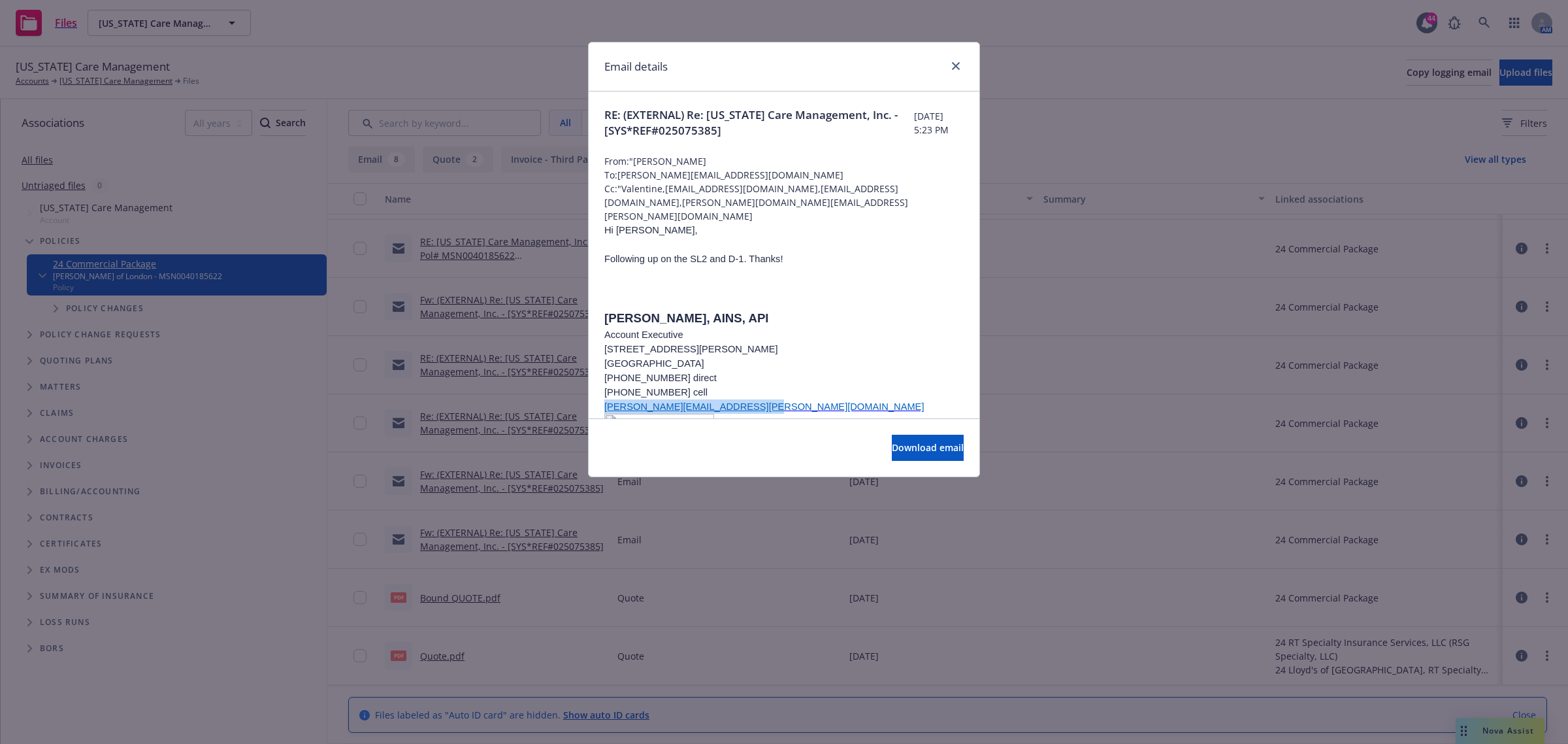
drag, startPoint x: 752, startPoint y: 392, endPoint x: 602, endPoint y: 397, distance: 150.1
copy span "adriana.johnson@rtspecialty.com"
click at [1495, 25] on div "Email details RE: (EXTERNAL) Re: California Care Management, Inc. - [SYS*REF#02…" at bounding box center [784, 372] width 1568 height 744
drag, startPoint x: 1485, startPoint y: 26, endPoint x: 1384, endPoint y: 36, distance: 101.5
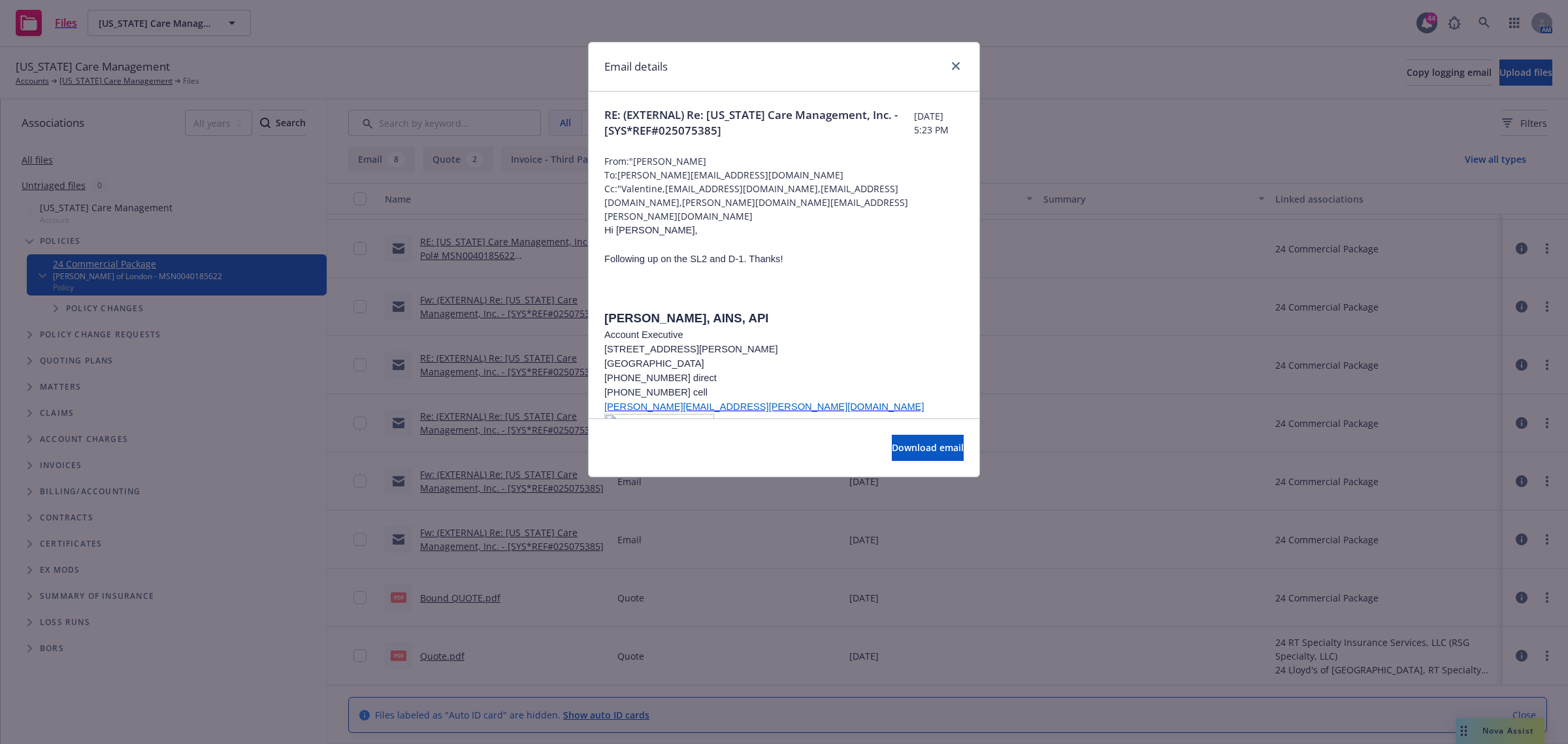
click at [1478, 26] on div "Email details RE: (EXTERNAL) Re: California Care Management, Inc. - [SYS*REF#02…" at bounding box center [784, 372] width 1568 height 744
click at [957, 63] on icon "close" at bounding box center [956, 66] width 8 height 8
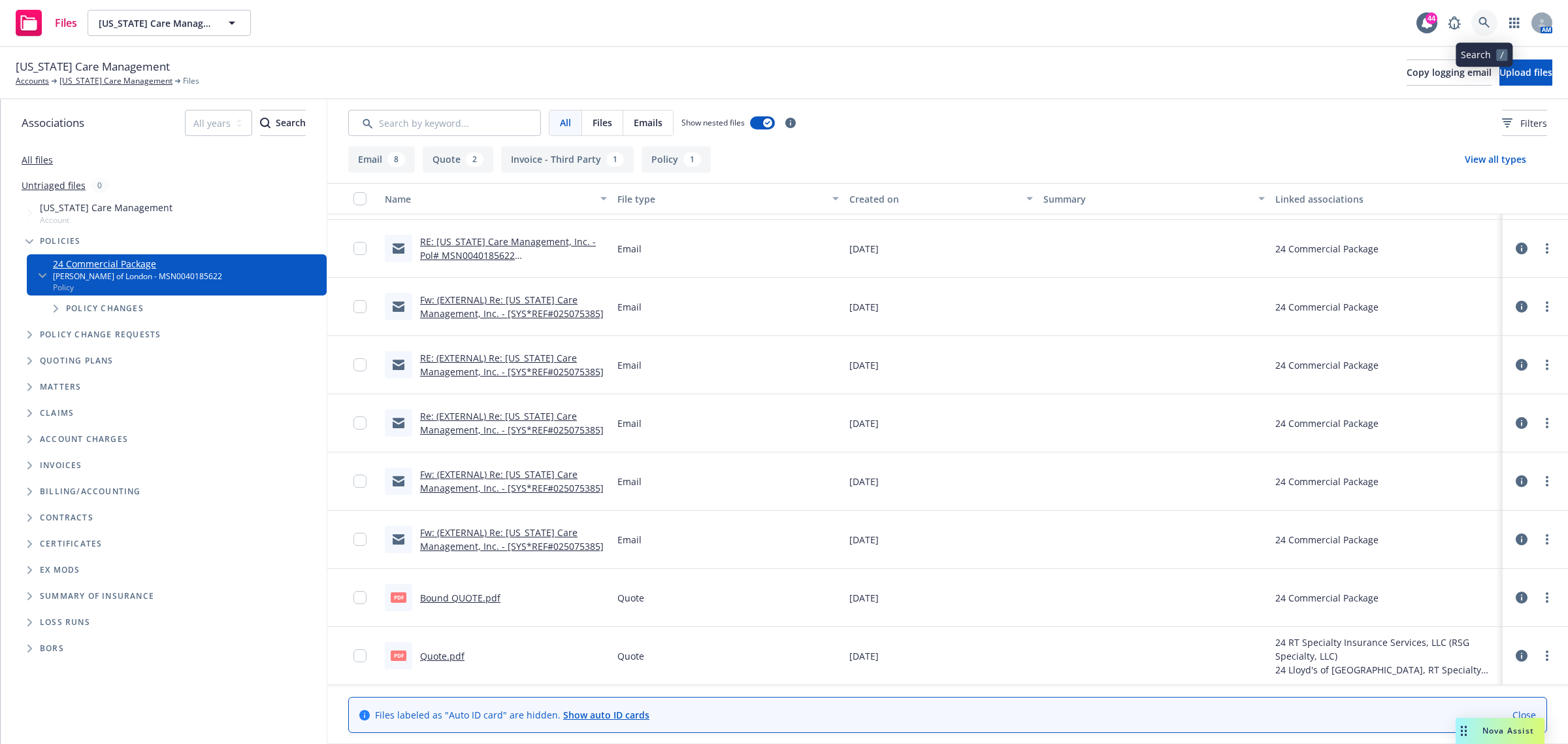
click at [1479, 20] on icon at bounding box center [1485, 23] width 12 height 12
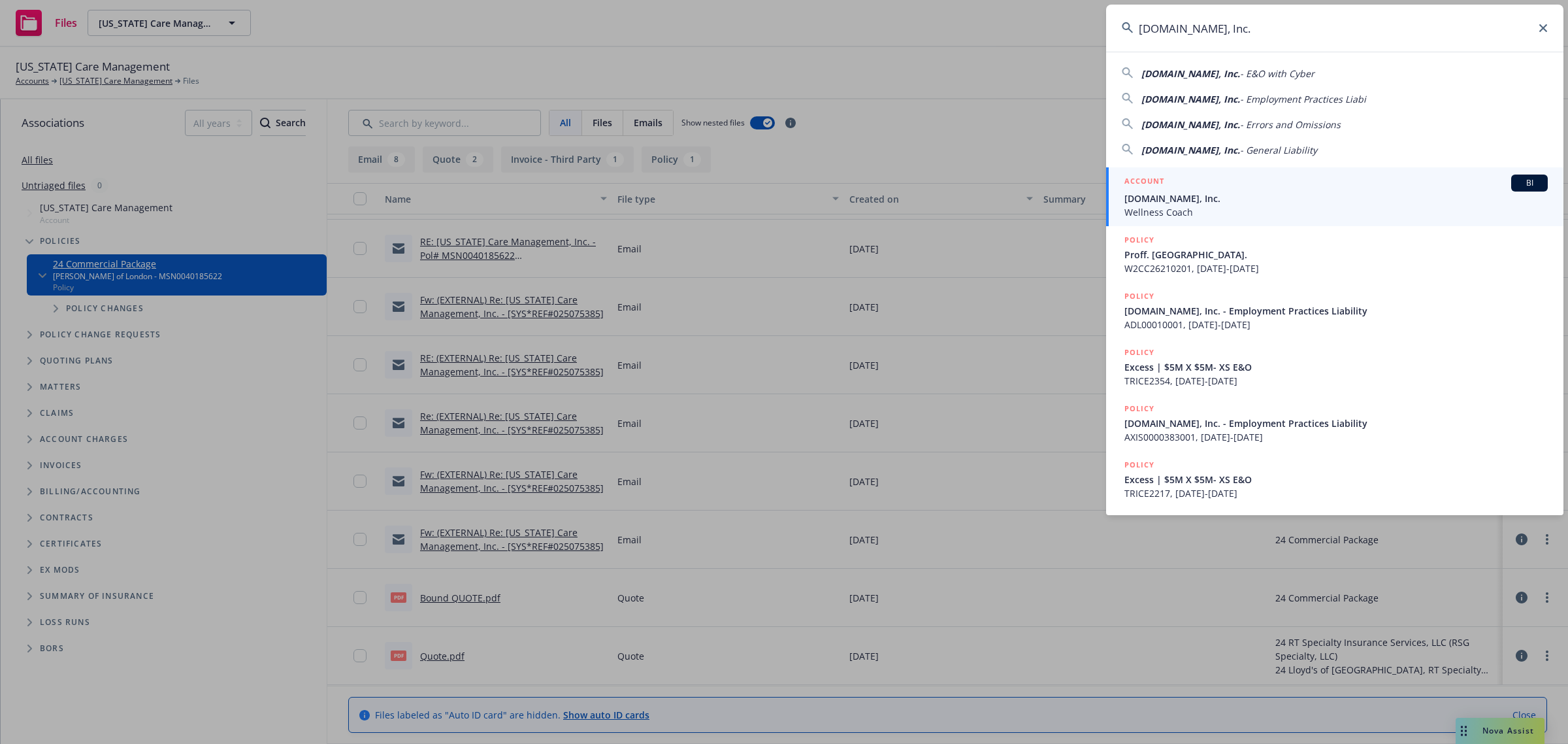
type input "[DOMAIN_NAME], Inc."
drag, startPoint x: 1198, startPoint y: 198, endPoint x: 1190, endPoint y: 201, distance: 8.5
click at [1197, 198] on span "[DOMAIN_NAME], Inc." at bounding box center [1336, 198] width 424 height 13
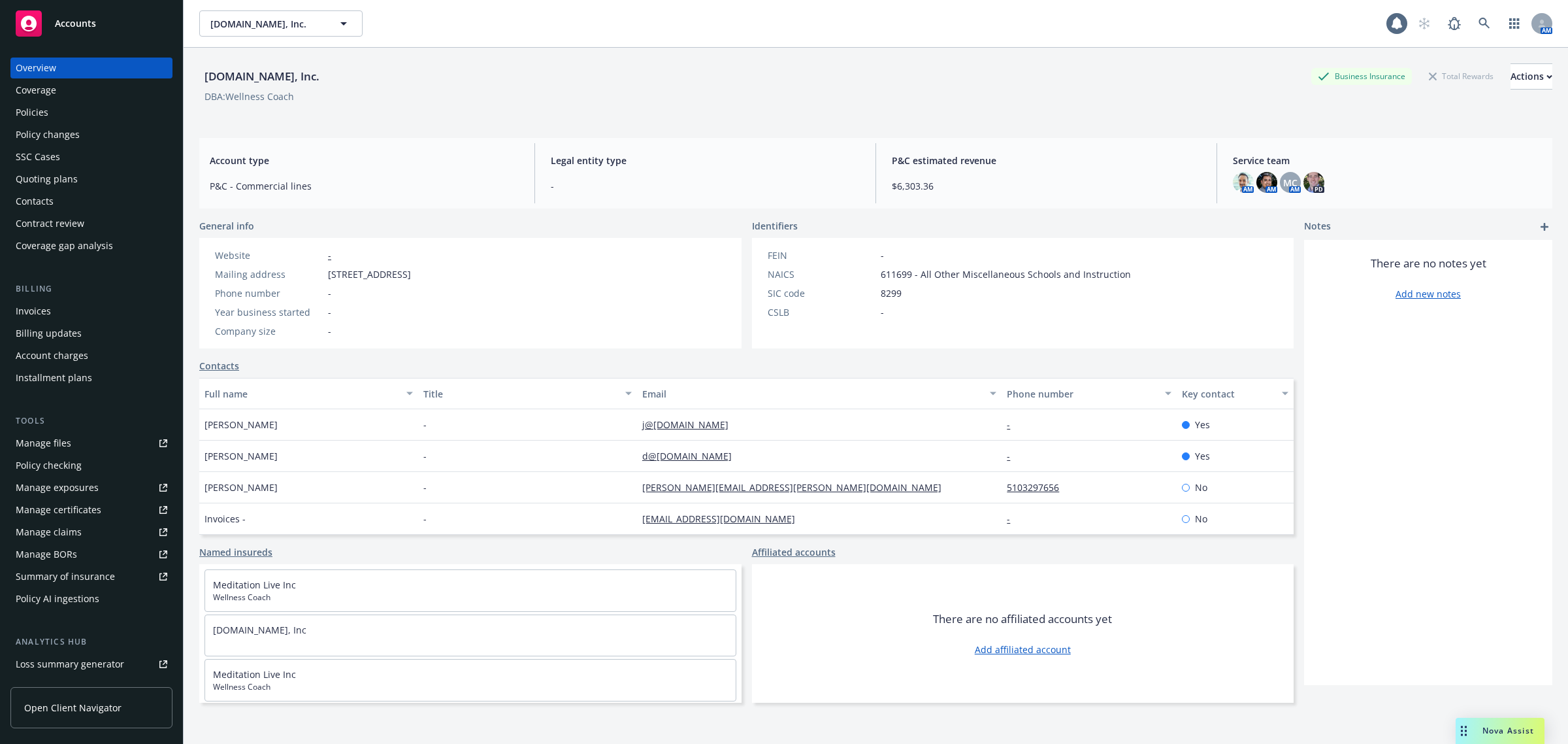
click at [57, 309] on div "Invoices" at bounding box center [91, 311] width 151 height 21
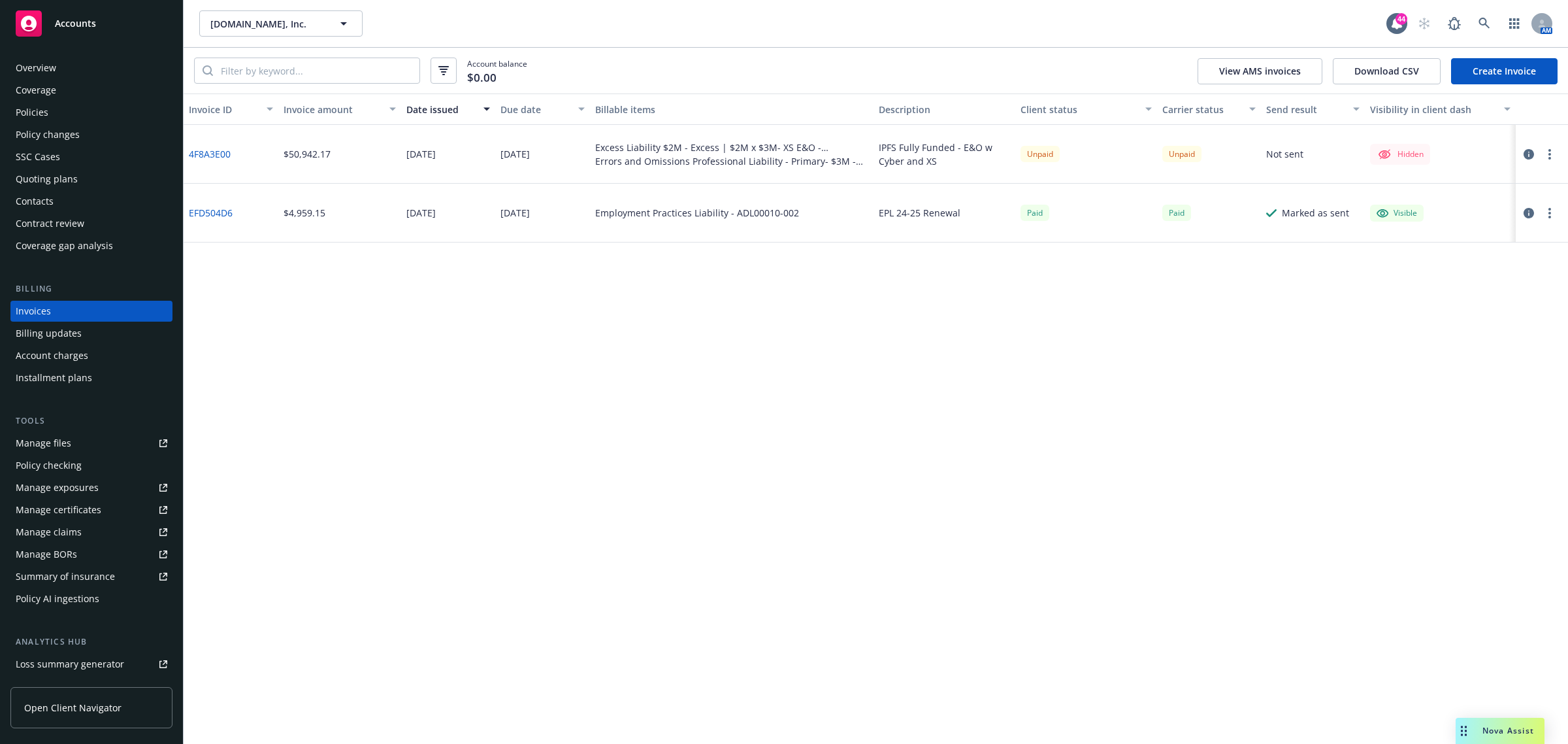
click at [1526, 156] on icon "button" at bounding box center [1529, 154] width 10 height 10
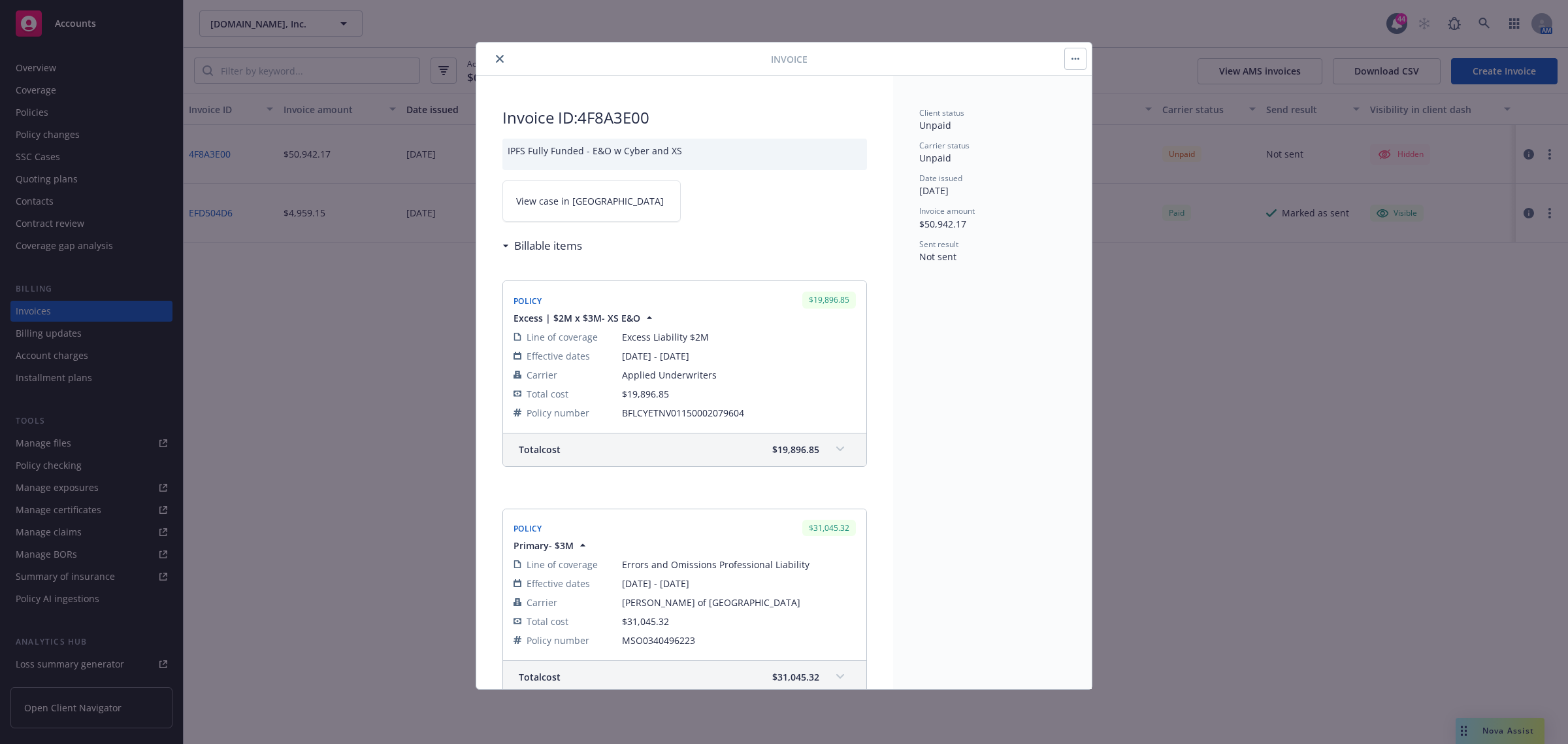
click at [597, 206] on link "View case in [GEOGRAPHIC_DATA]" at bounding box center [591, 200] width 178 height 41
